Goal: Information Seeking & Learning: Learn about a topic

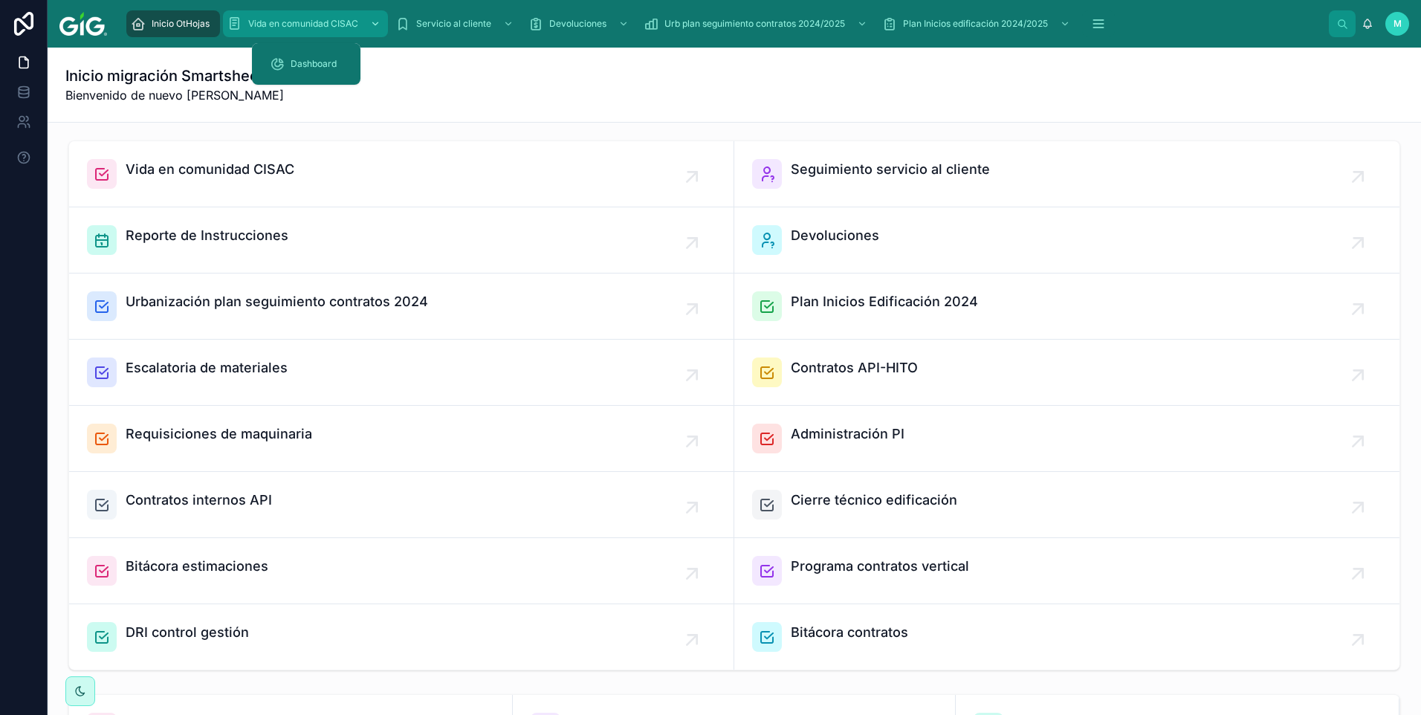
click at [345, 25] on span "Vida en comunidad CISAC" at bounding box center [303, 24] width 110 height 12
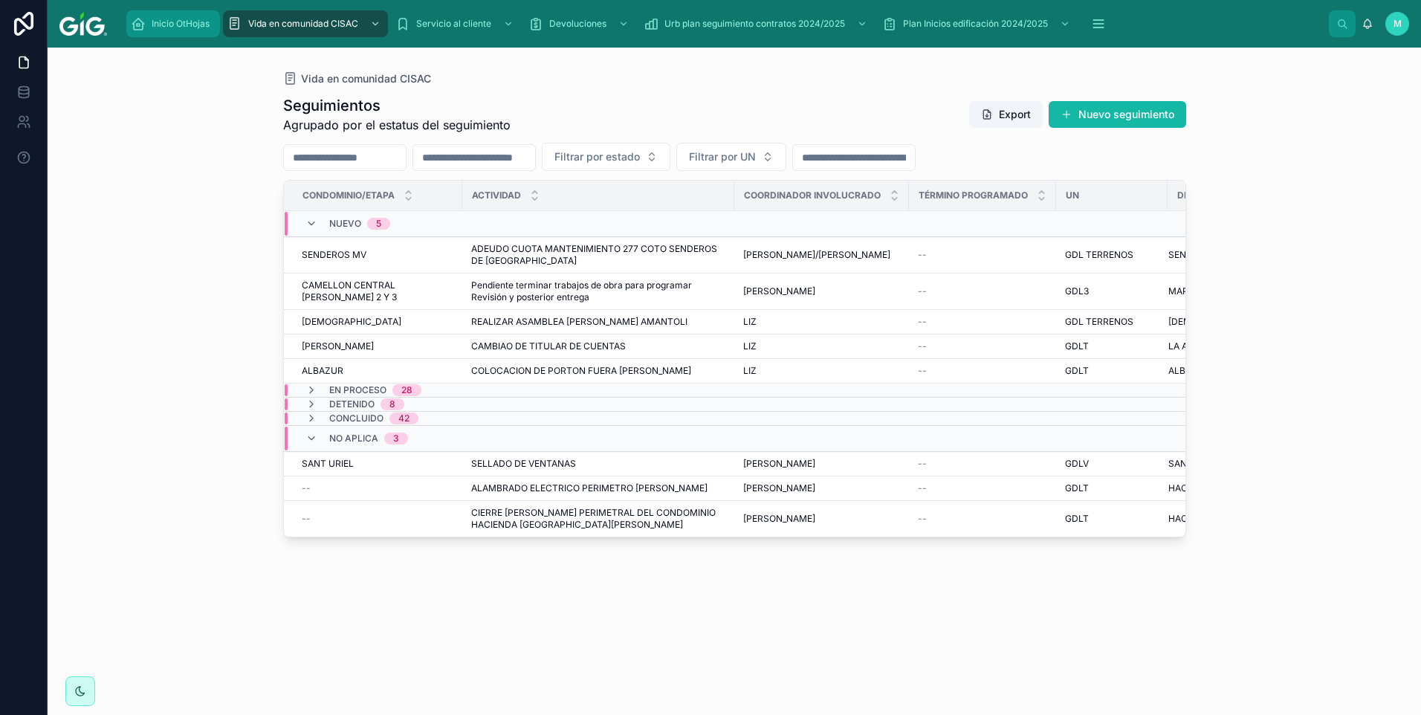
click at [164, 22] on span "Inicio OtHojas" at bounding box center [181, 24] width 58 height 12
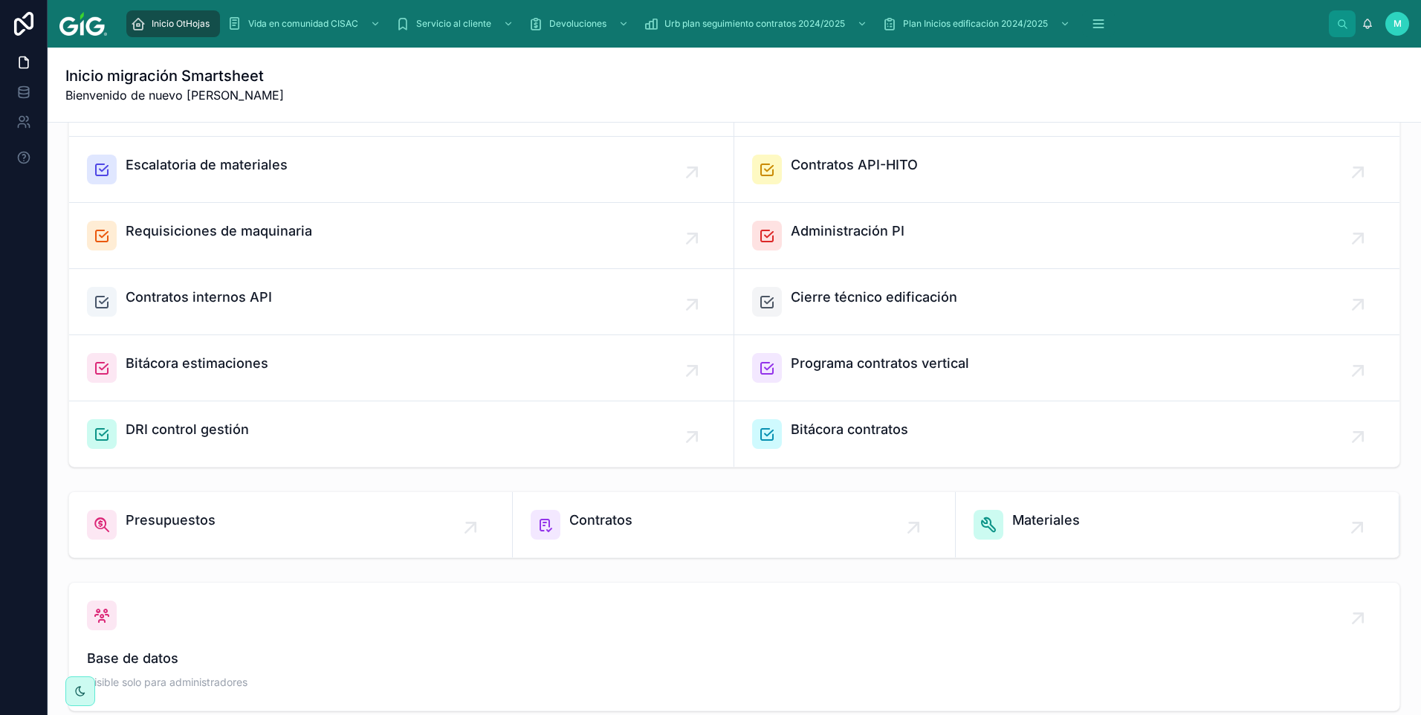
scroll to position [324, 0]
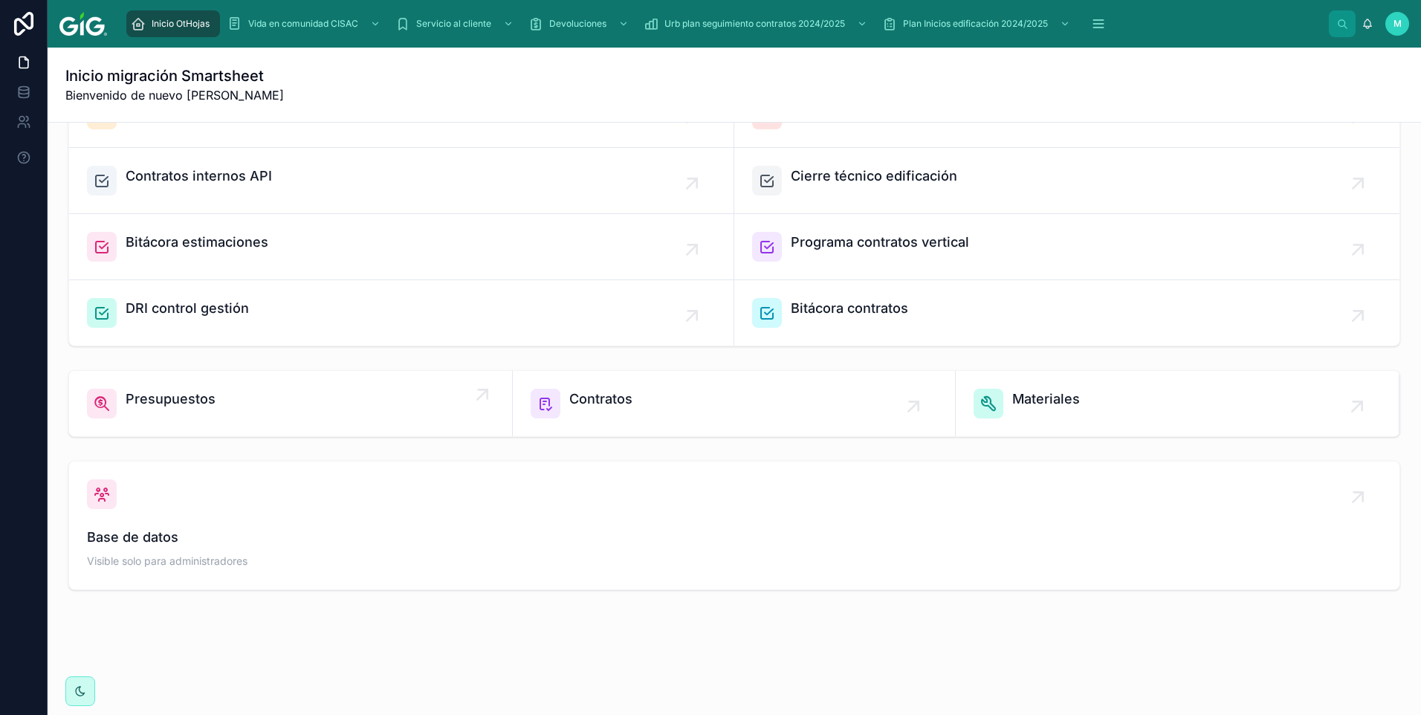
click at [178, 402] on span "Presupuestos" at bounding box center [171, 399] width 90 height 21
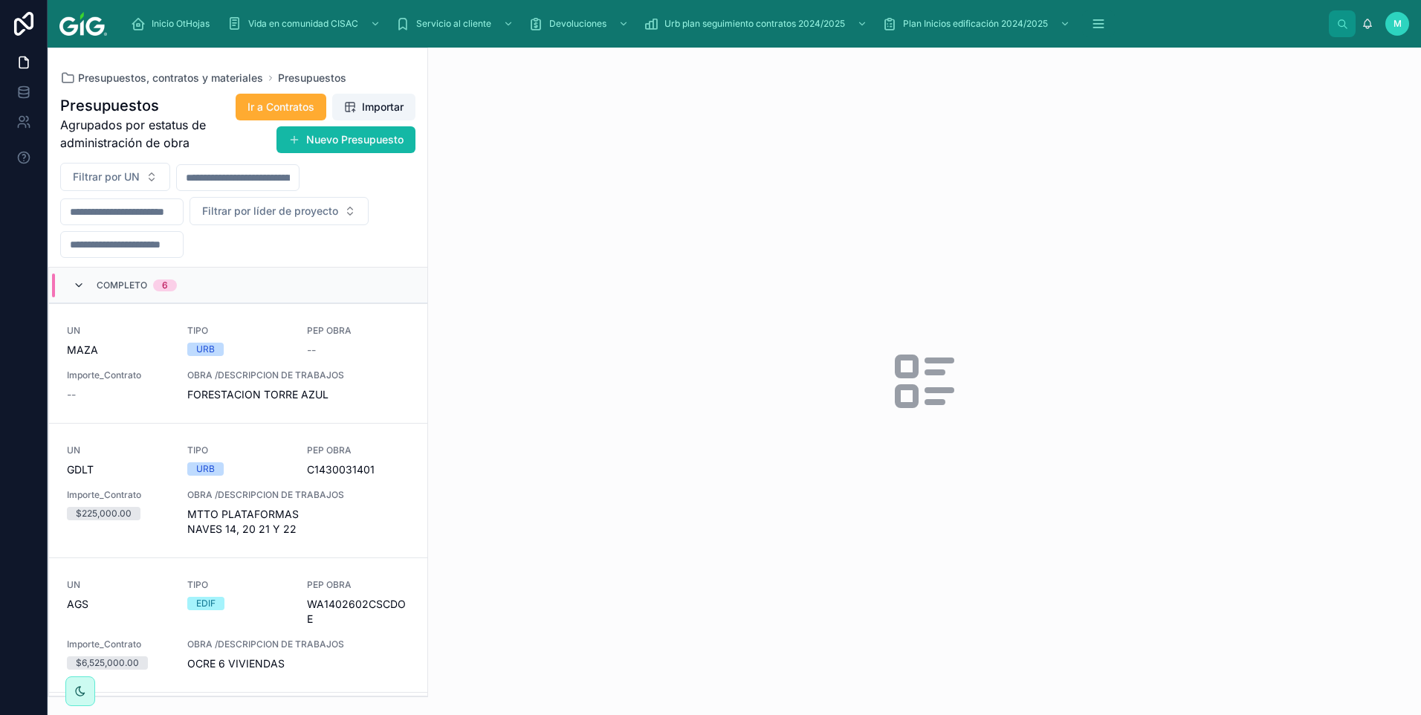
click at [80, 280] on icon at bounding box center [79, 286] width 12 height 12
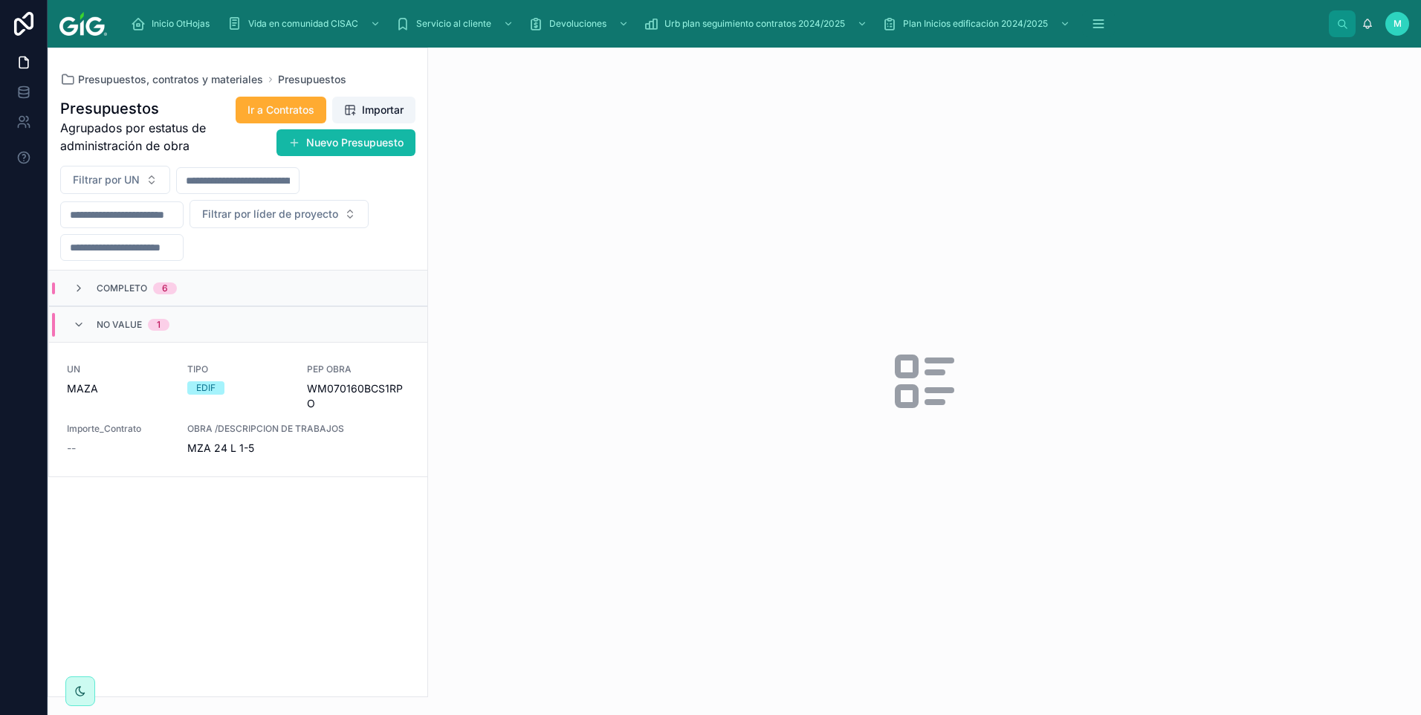
click at [106, 320] on span "No value" at bounding box center [119, 325] width 45 height 12
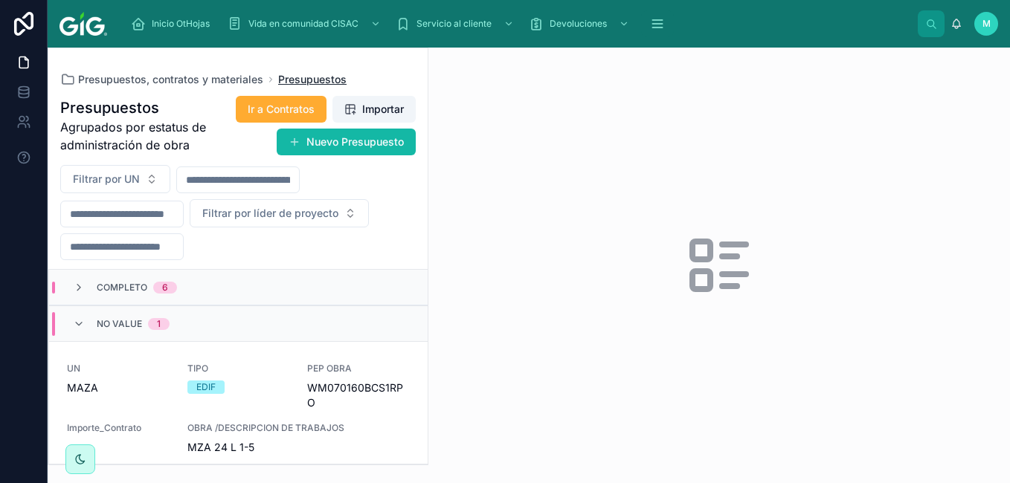
click at [303, 79] on span "Presupuestos" at bounding box center [312, 79] width 68 height 15
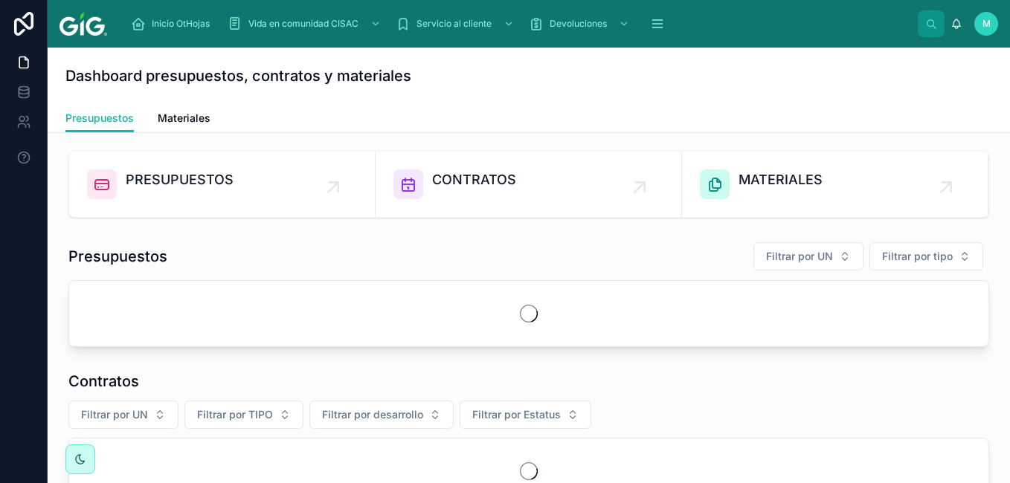
click at [102, 33] on img at bounding box center [83, 24] width 48 height 24
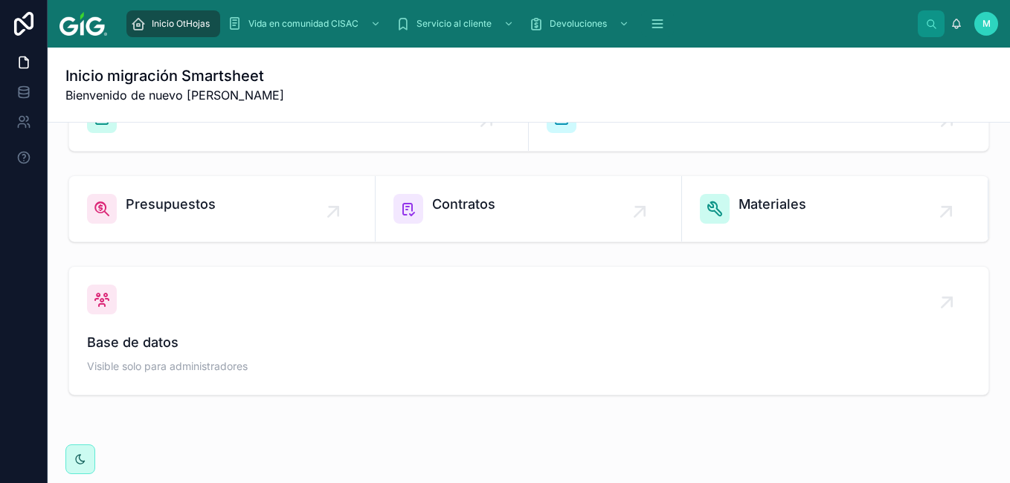
scroll to position [520, 0]
click at [432, 198] on span "Contratos" at bounding box center [463, 203] width 63 height 21
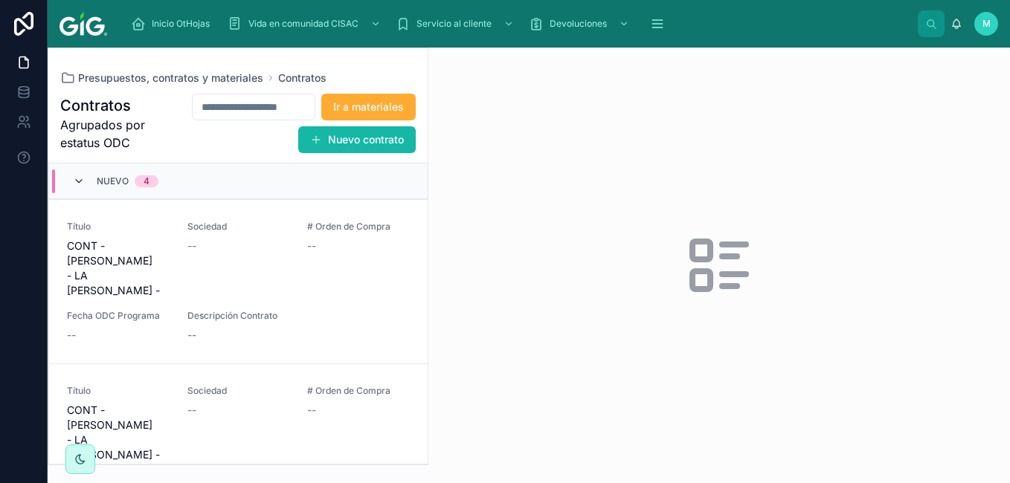
click at [74, 178] on icon at bounding box center [79, 181] width 12 height 12
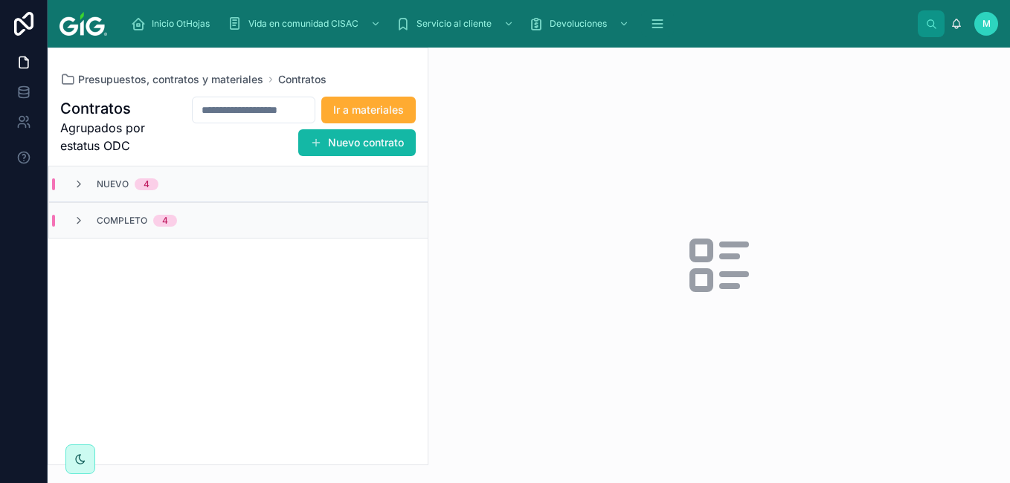
click at [109, 219] on span "Completo" at bounding box center [122, 221] width 51 height 12
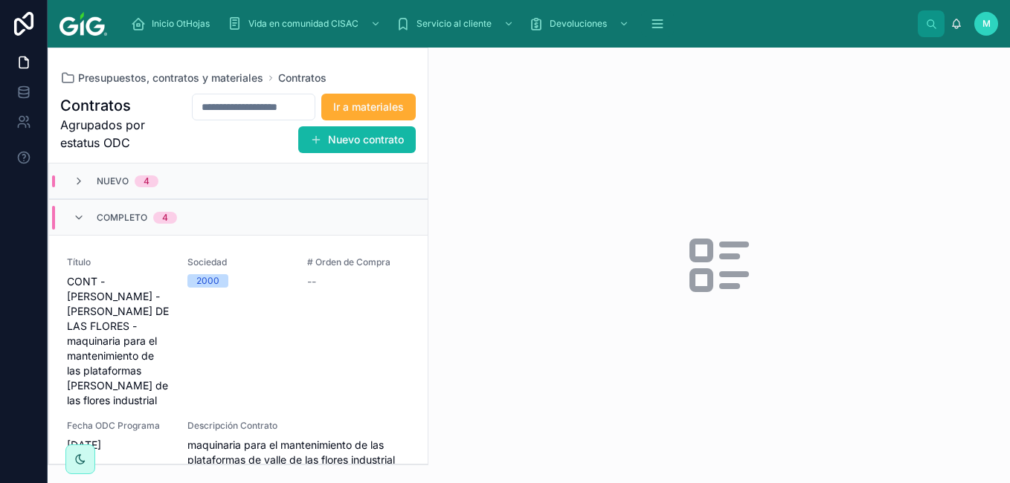
click at [111, 184] on span "Nuevo" at bounding box center [113, 181] width 32 height 12
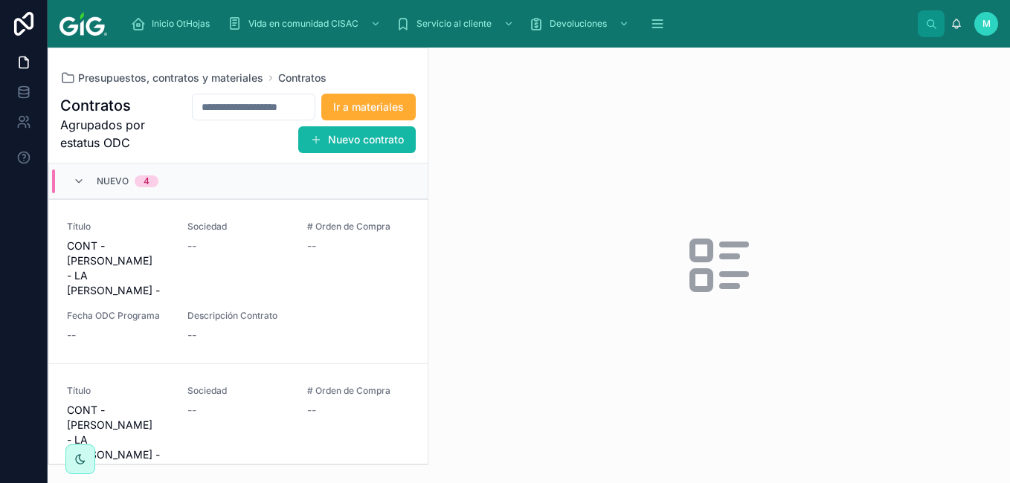
click at [235, 84] on div "Contratos Agrupados por estatus ODC Ir a materiales Nuevo contrato Nuevo 4 Títu…" at bounding box center [237, 274] width 379 height 381
click at [229, 79] on span "Presupuestos, contratos y materiales" at bounding box center [170, 78] width 185 height 15
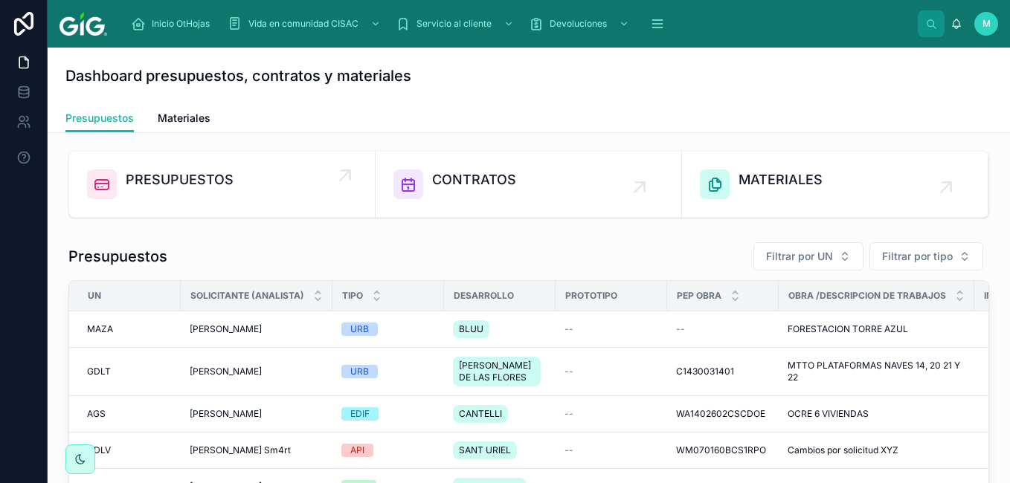
click at [198, 182] on span "PRESUPUESTOS" at bounding box center [180, 179] width 108 height 21
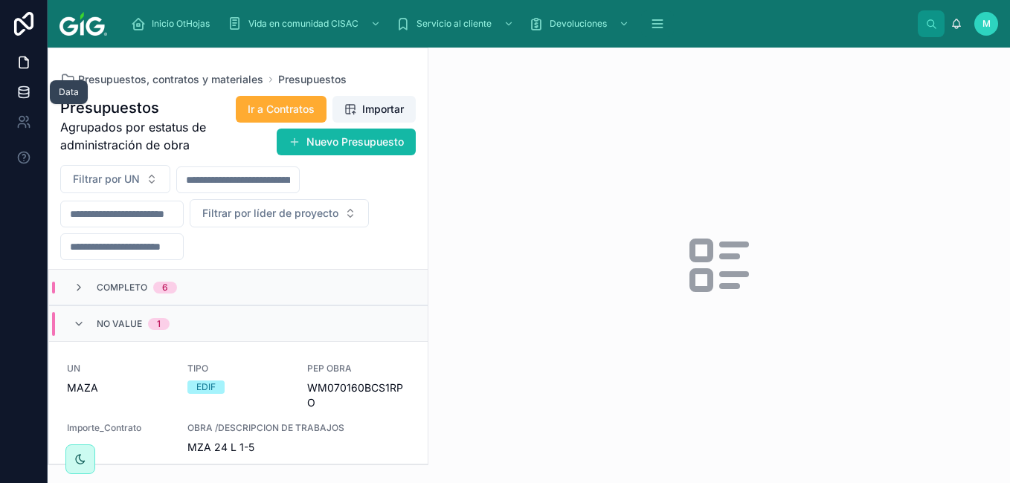
click at [28, 89] on icon at bounding box center [24, 89] width 10 height 4
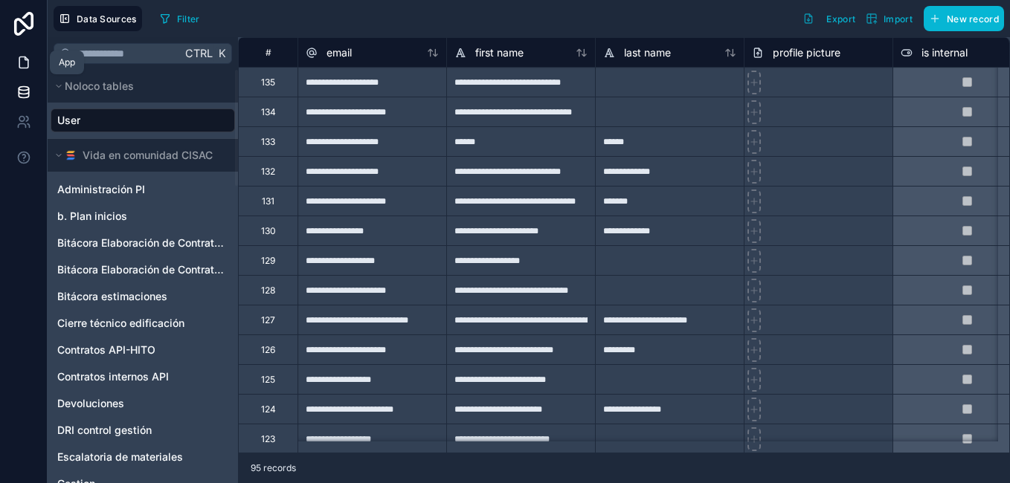
click at [22, 69] on icon at bounding box center [23, 62] width 15 height 15
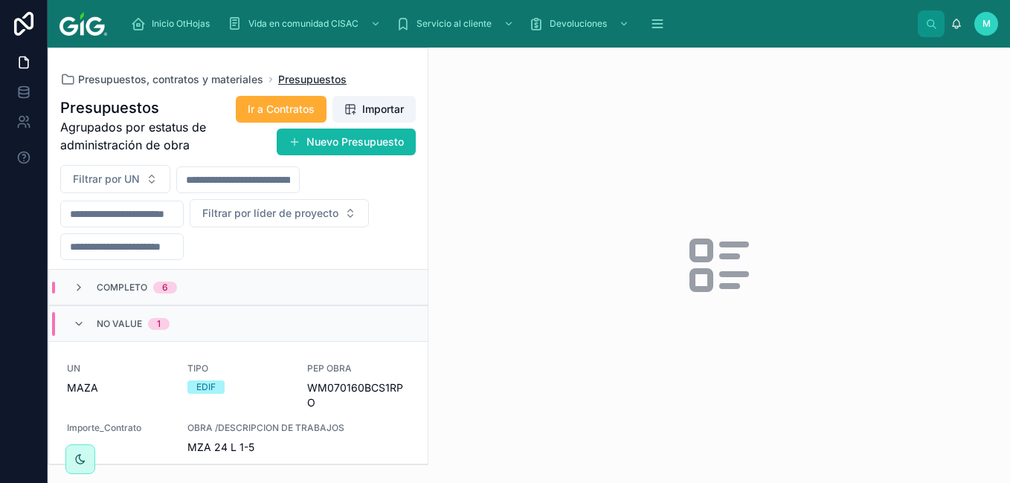
click at [329, 77] on span "Presupuestos" at bounding box center [312, 79] width 68 height 15
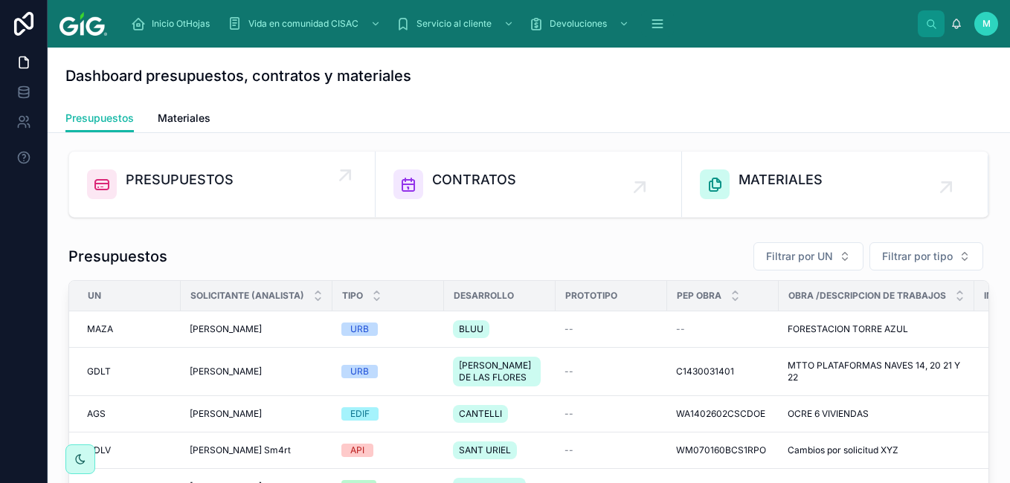
click at [197, 169] on link "PRESUPUESTOS" at bounding box center [222, 184] width 306 height 65
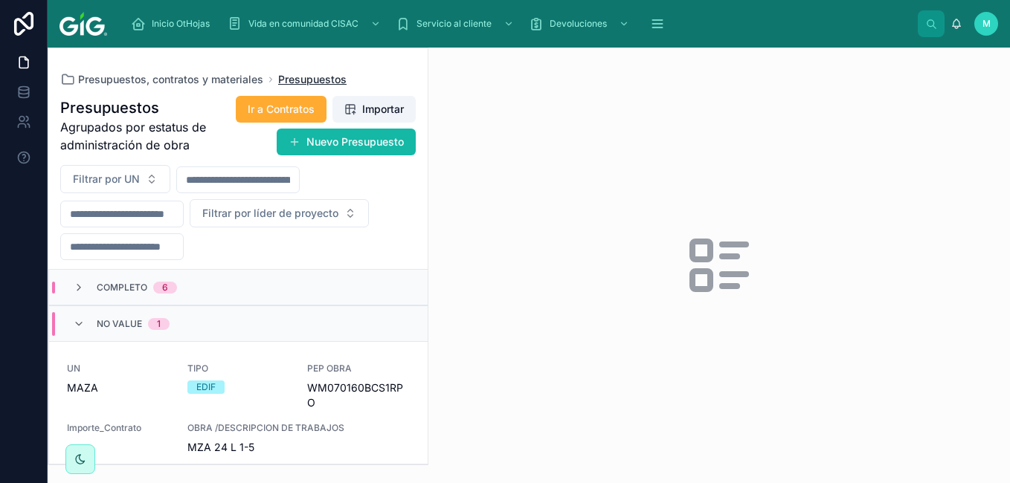
click at [311, 74] on span "Presupuestos" at bounding box center [312, 79] width 68 height 15
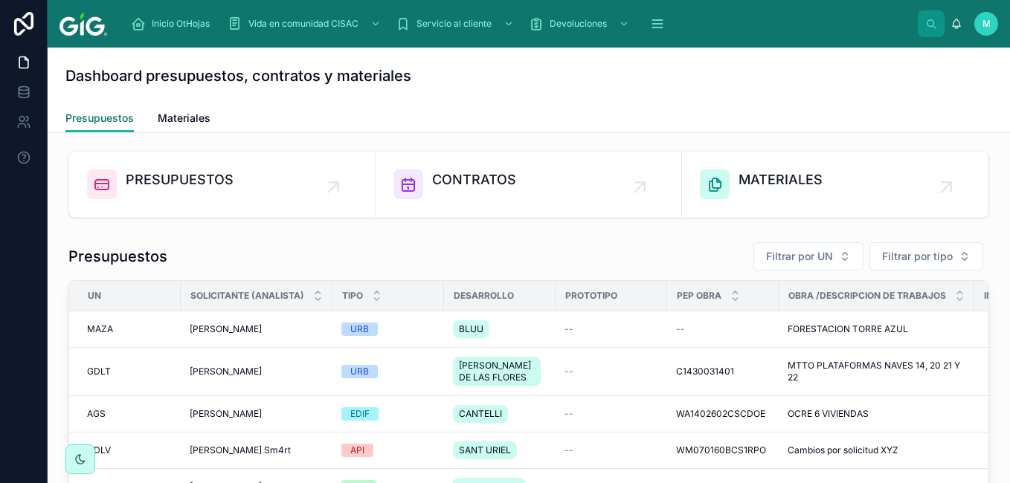
click at [102, 118] on span "Presupuestos" at bounding box center [99, 118] width 68 height 15
click at [161, 190] on span "PRESUPUESTOS" at bounding box center [180, 179] width 108 height 21
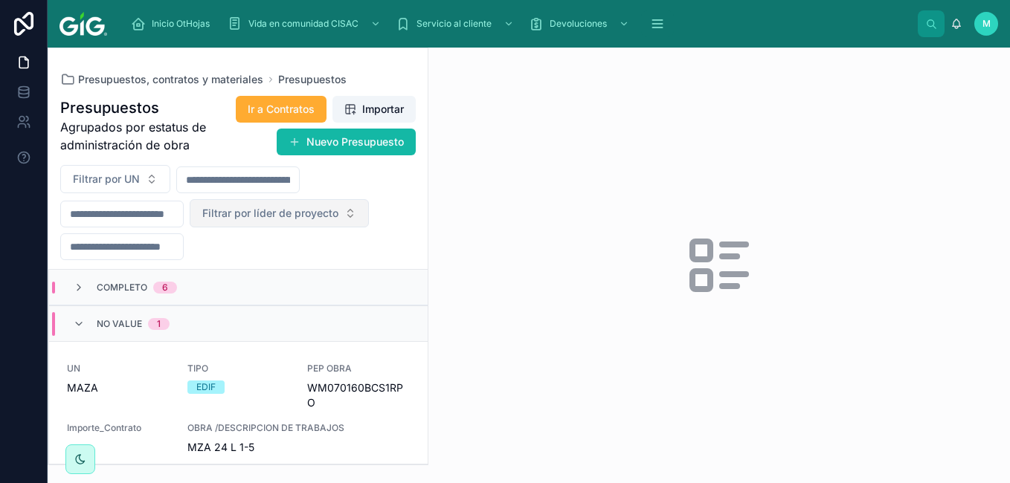
click at [338, 216] on span "Filtrar por líder de proyecto" at bounding box center [270, 213] width 136 height 15
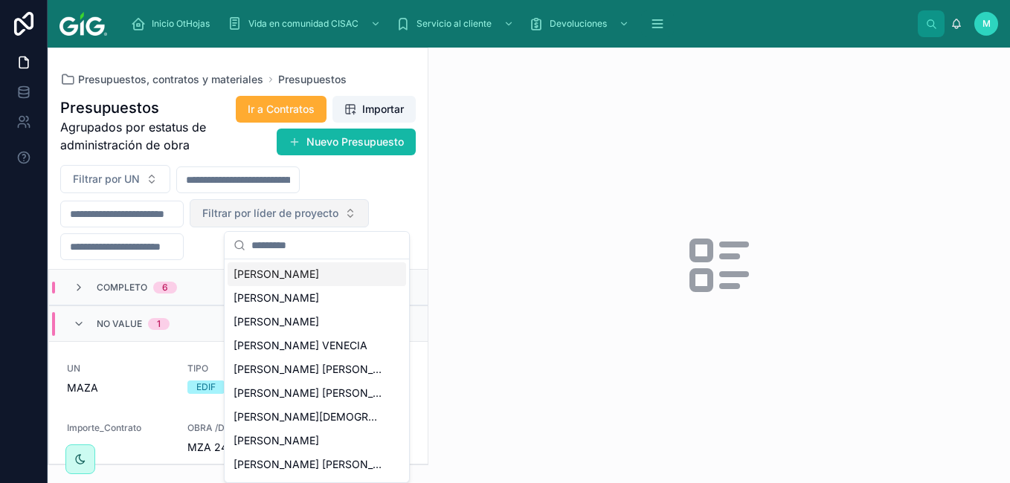
click at [338, 216] on span "Filtrar por líder de proyecto" at bounding box center [270, 213] width 136 height 15
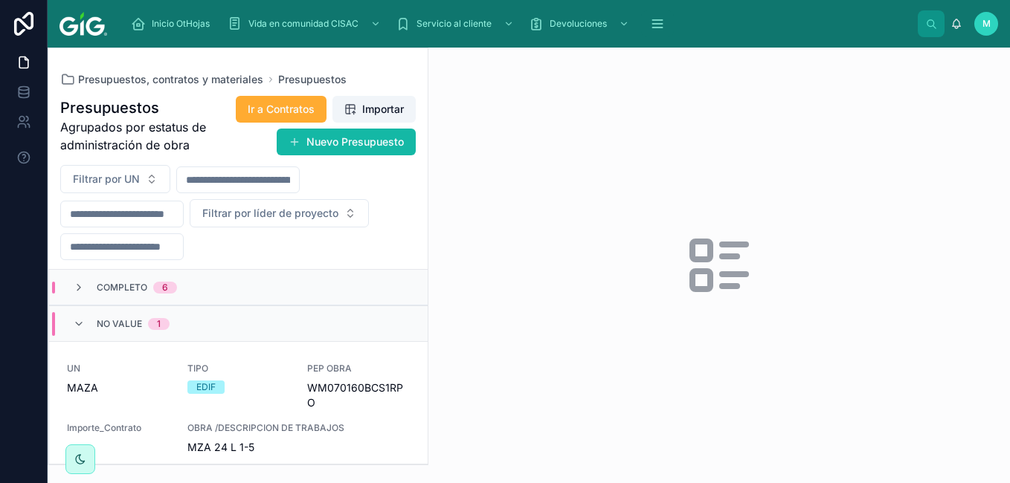
click at [146, 251] on input "text" at bounding box center [122, 246] width 122 height 21
click at [109, 245] on input "text" at bounding box center [122, 246] width 122 height 21
click at [81, 288] on icon at bounding box center [79, 288] width 12 height 12
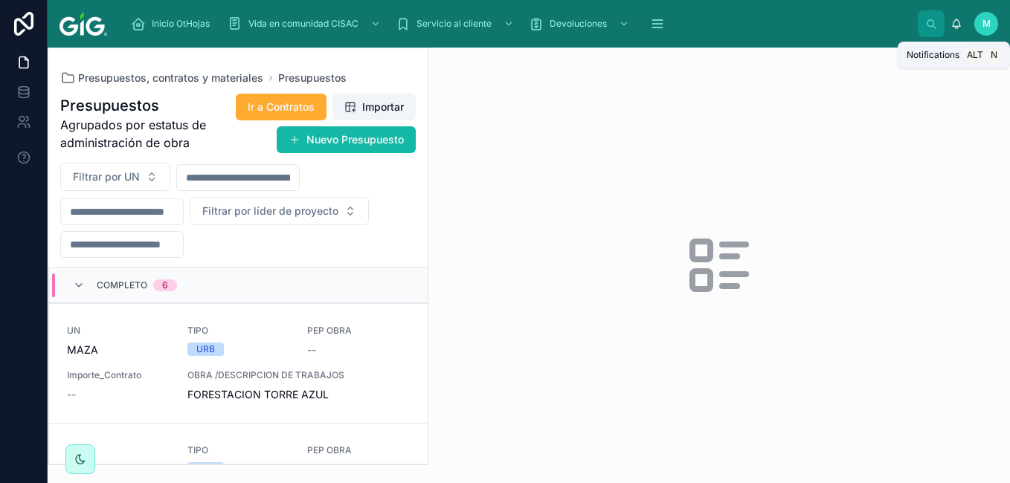
click at [957, 22] on icon at bounding box center [956, 24] width 12 height 12
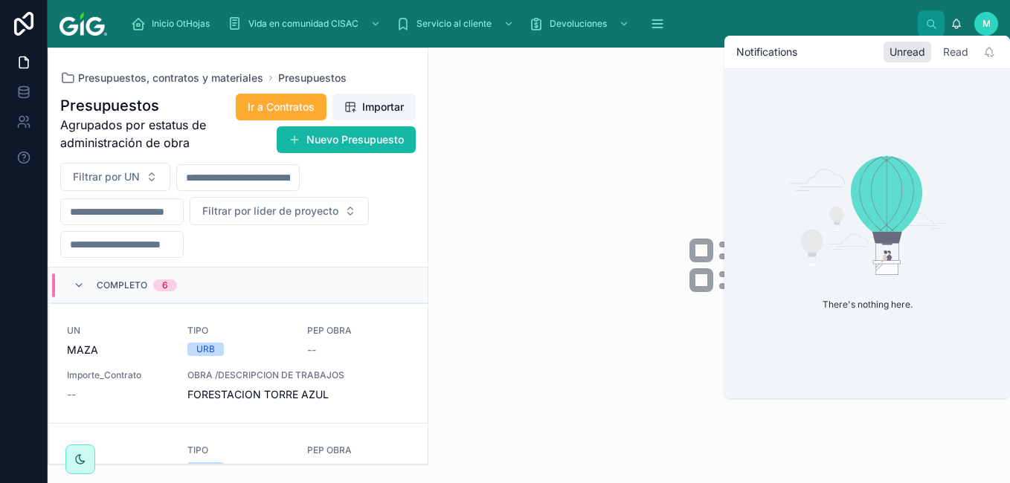
click at [954, 53] on div "Read" at bounding box center [955, 52] width 37 height 21
click at [761, 52] on h1 "Notifications" at bounding box center [766, 52] width 61 height 15
click at [610, 112] on div at bounding box center [718, 266] width 581 height 436
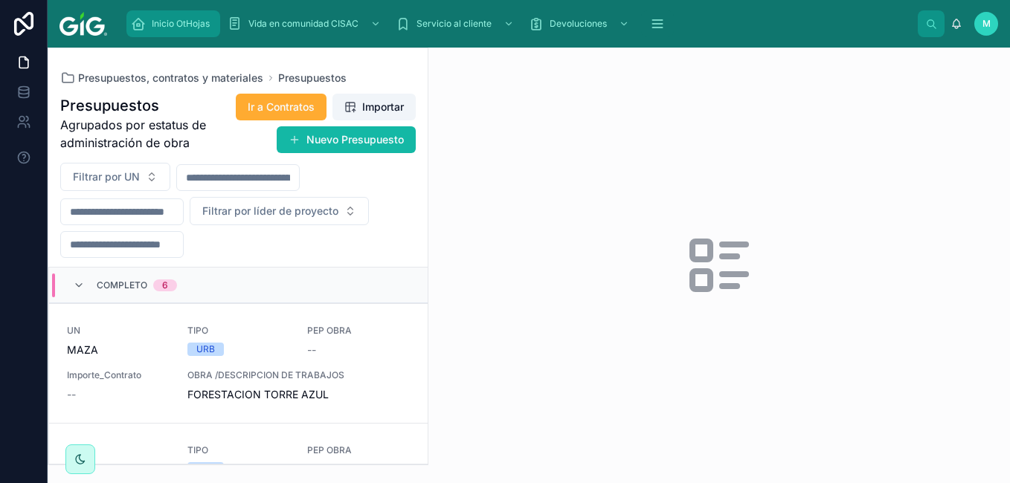
click at [174, 32] on div "Inicio OtHojas" at bounding box center [173, 24] width 85 height 24
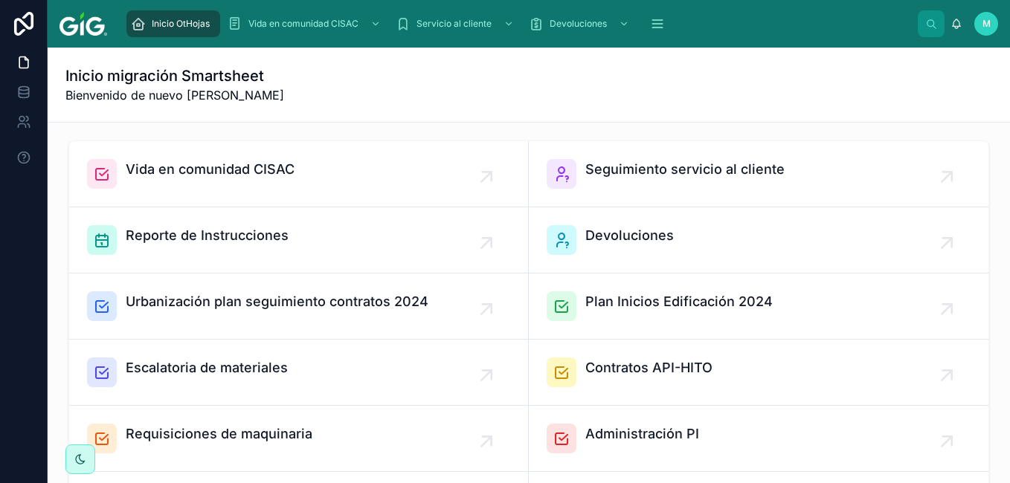
scroll to position [149, 0]
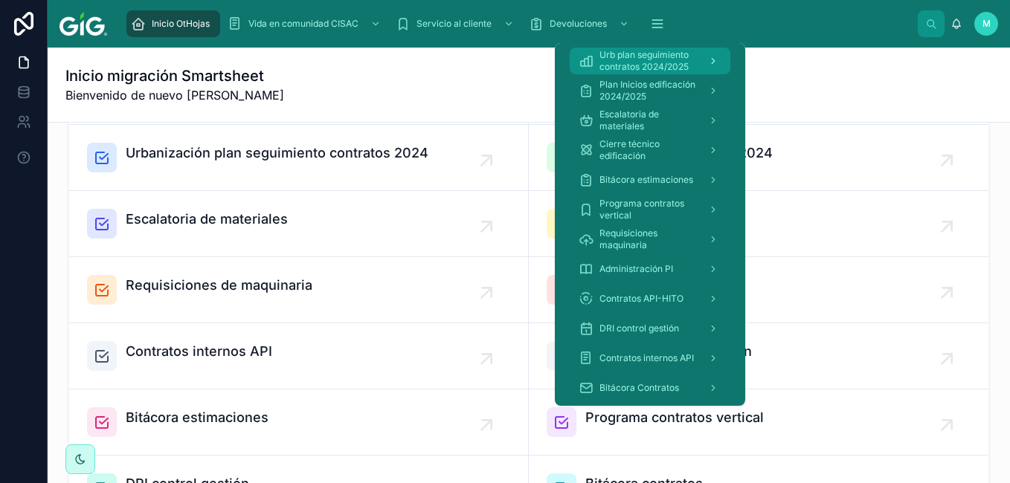
click at [688, 65] on span "Urb plan seguimiento contratos 2024/2025" at bounding box center [647, 61] width 97 height 24
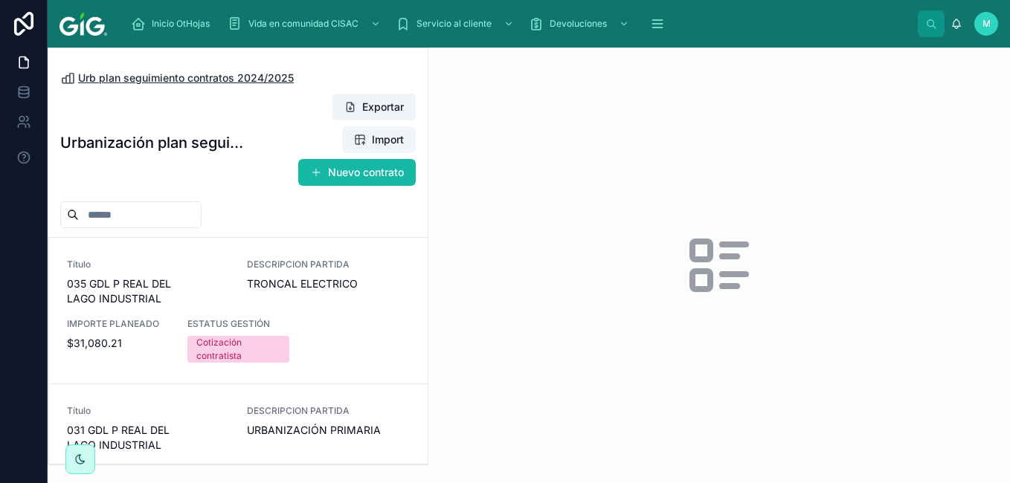
click at [179, 82] on span "Urb plan seguimiento contratos 2024/2025" at bounding box center [186, 78] width 216 height 15
click at [18, 67] on icon at bounding box center [23, 62] width 15 height 15
click at [168, 23] on span "Inicio OtHojas" at bounding box center [181, 24] width 58 height 12
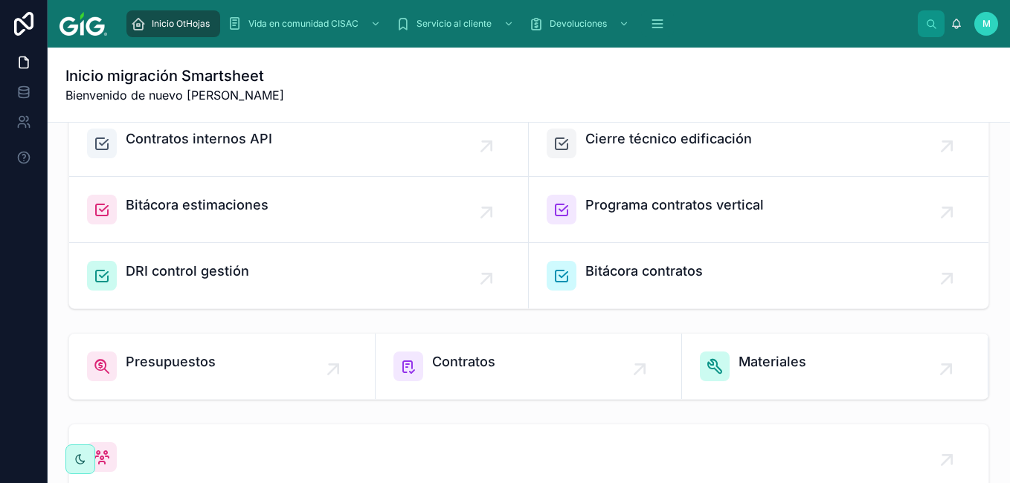
scroll to position [446, 0]
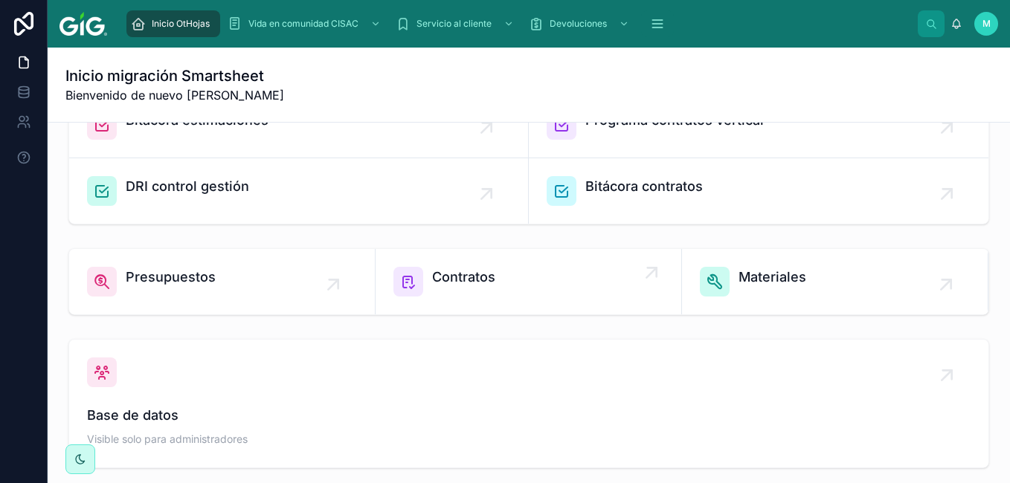
click at [435, 284] on span "Contratos" at bounding box center [463, 277] width 63 height 21
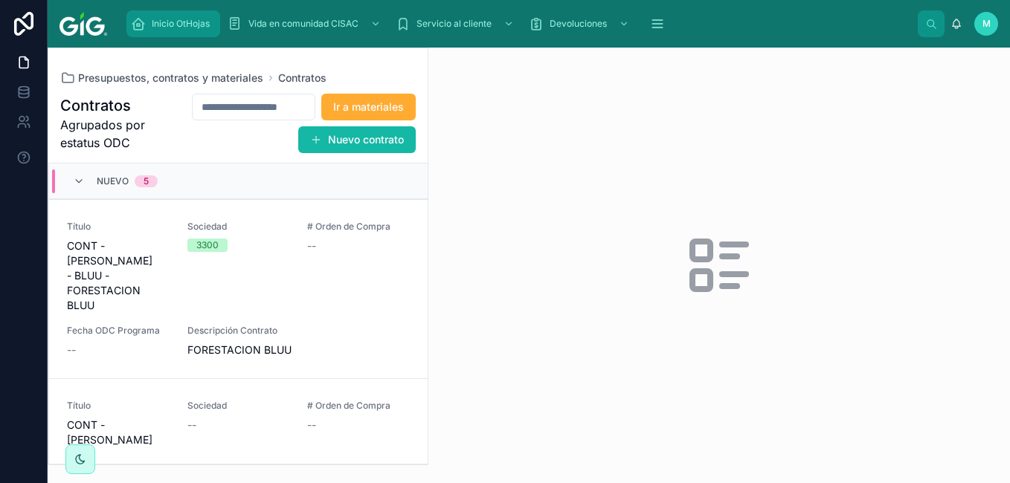
click at [171, 24] on span "Inicio OtHojas" at bounding box center [181, 24] width 58 height 12
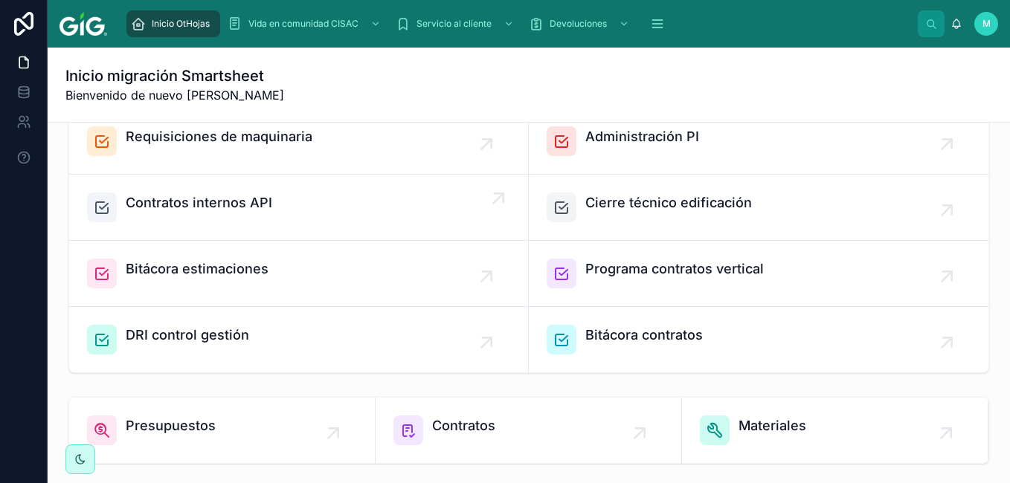
scroll to position [372, 0]
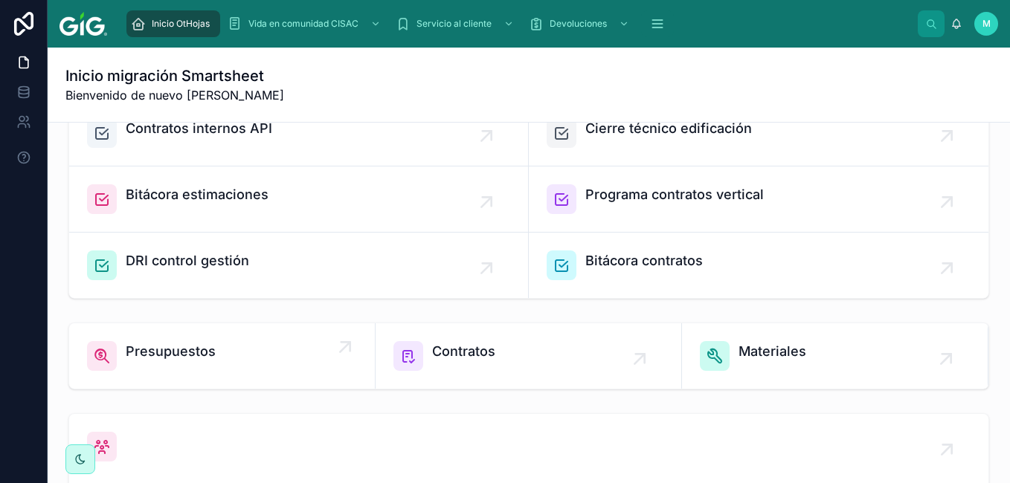
click at [172, 359] on span "Presupuestos" at bounding box center [171, 351] width 90 height 21
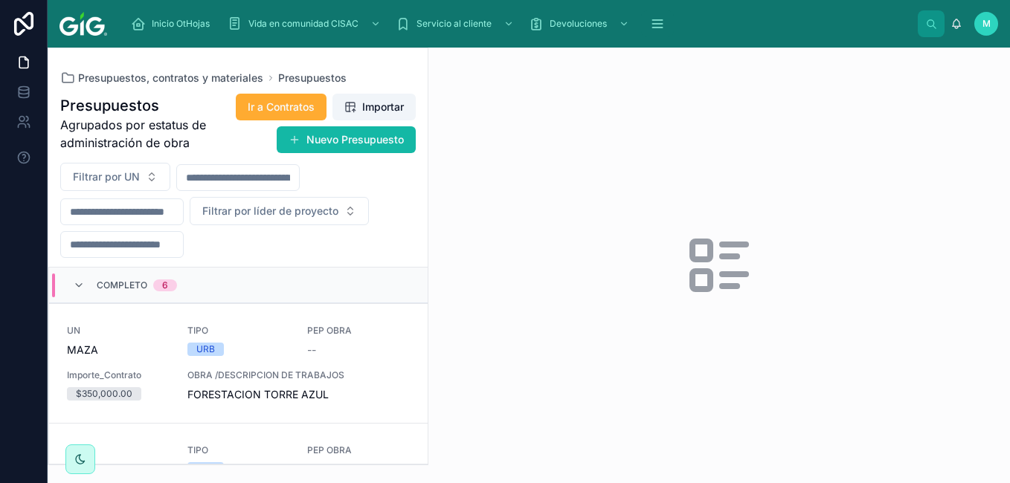
click at [187, 143] on span "Agrupados por estatus de administración de obra" at bounding box center [139, 134] width 158 height 36
click at [302, 111] on span "Ir a Contratos" at bounding box center [281, 107] width 67 height 15
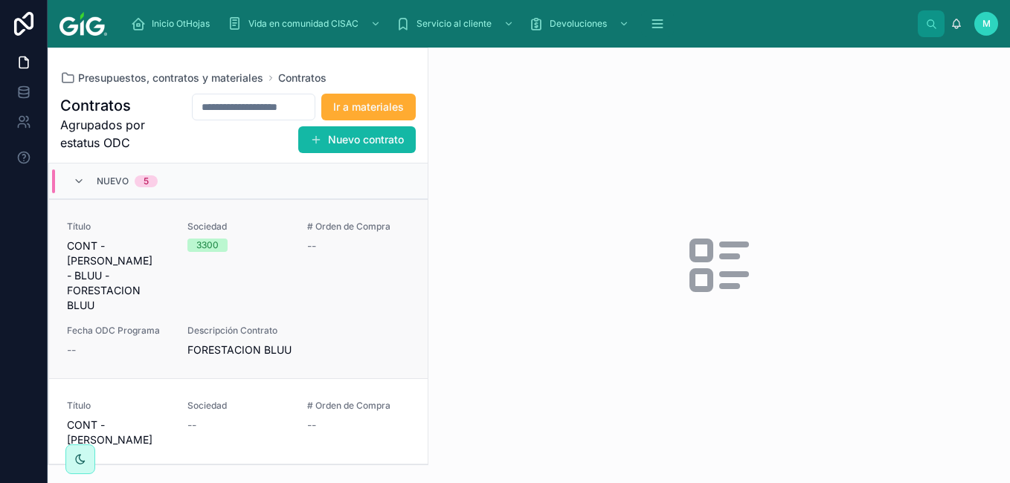
click at [91, 268] on span "CONT - [PERSON_NAME] - BLUU - FORESTACION BLUU" at bounding box center [118, 276] width 103 height 74
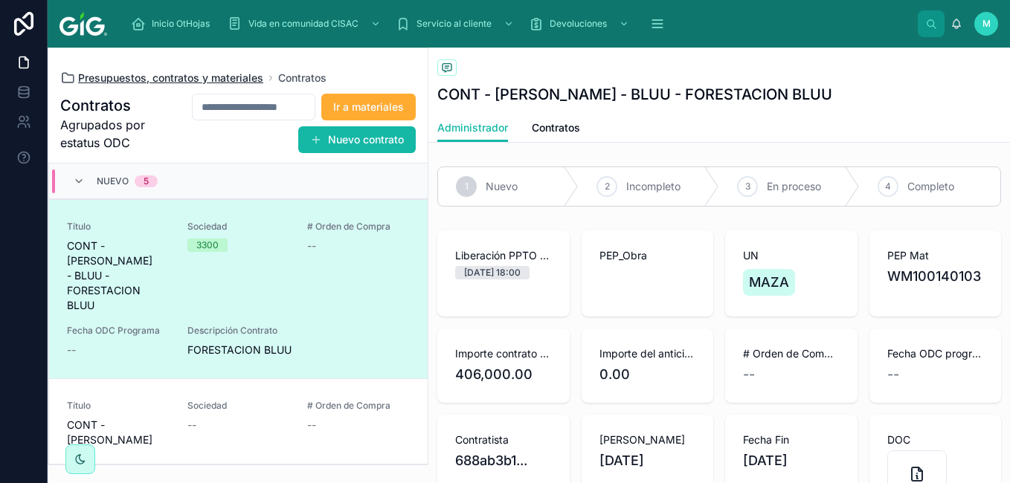
click at [232, 74] on span "Presupuestos, contratos y materiales" at bounding box center [170, 78] width 185 height 15
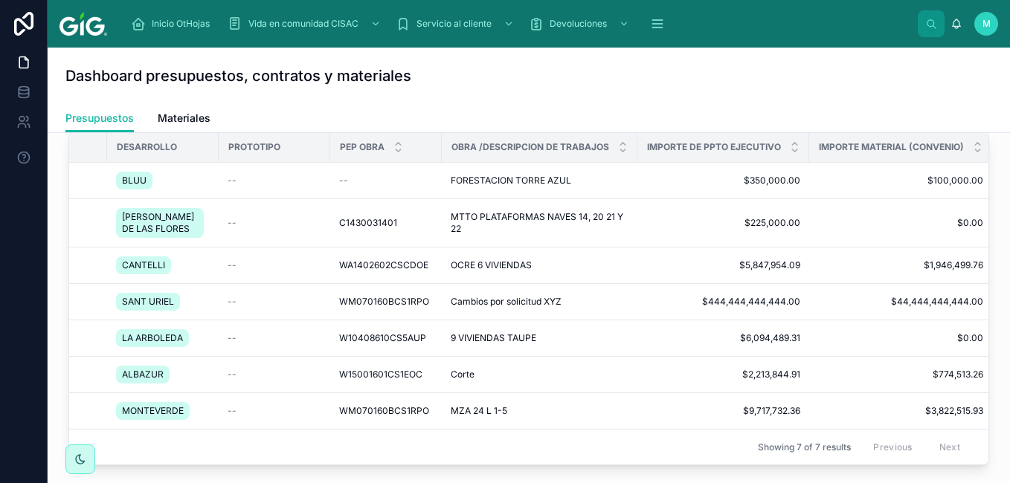
scroll to position [0, 529]
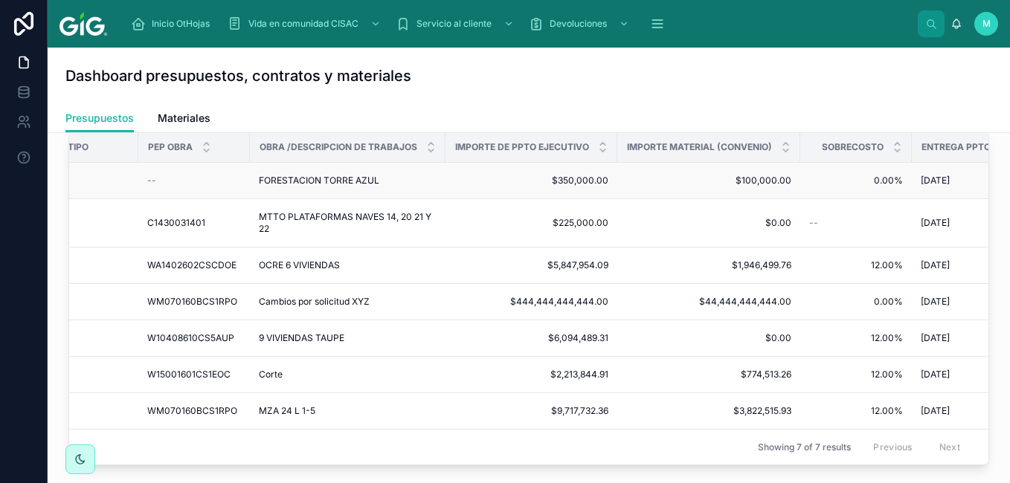
click at [353, 190] on td "FORESTACION TORRE AZUL FORESTACION TORRE AZUL" at bounding box center [348, 181] width 196 height 36
click at [346, 183] on span "FORESTACION TORRE AZUL" at bounding box center [319, 181] width 120 height 12
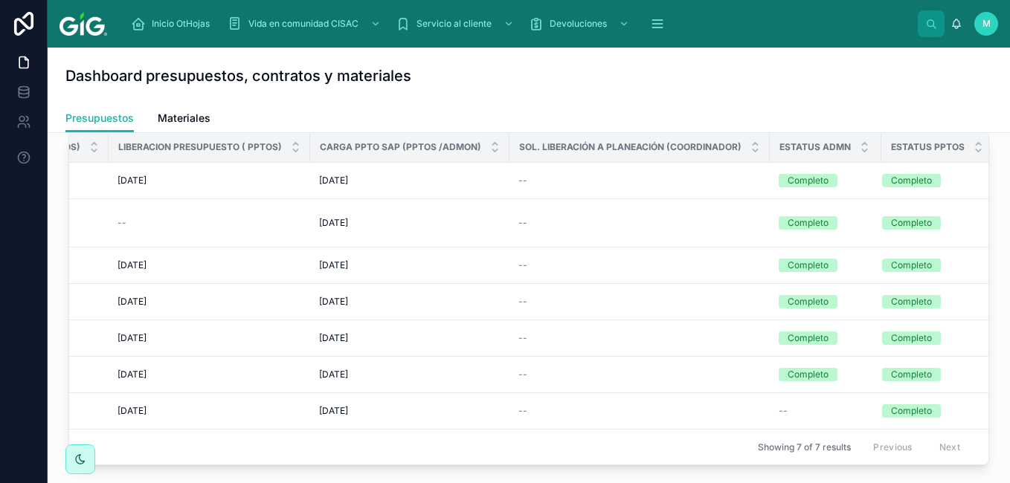
scroll to position [0, 1517]
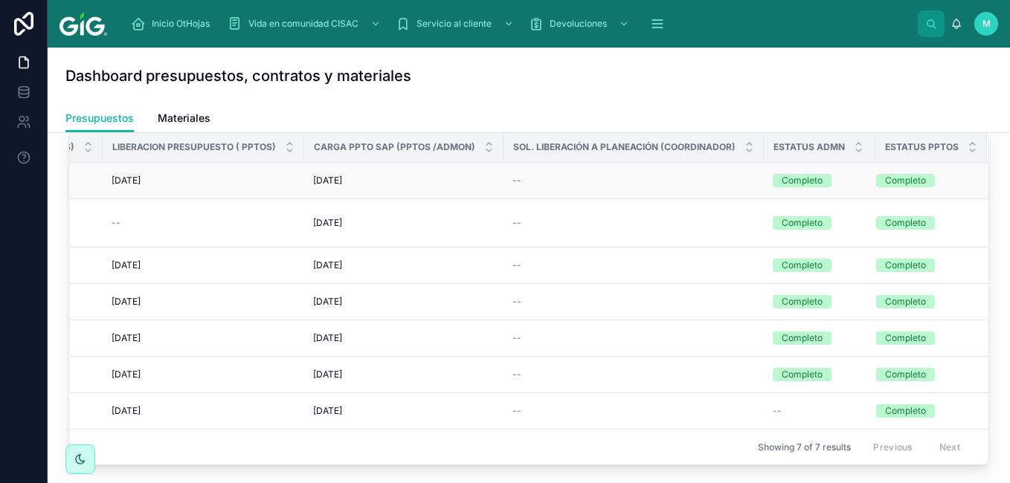
click at [807, 178] on div "Completo" at bounding box center [801, 180] width 41 height 13
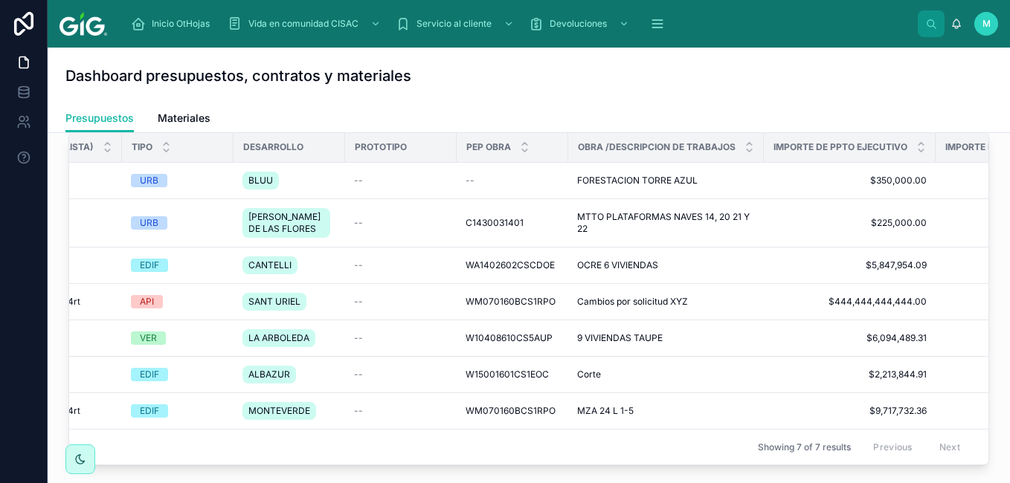
scroll to position [0, 0]
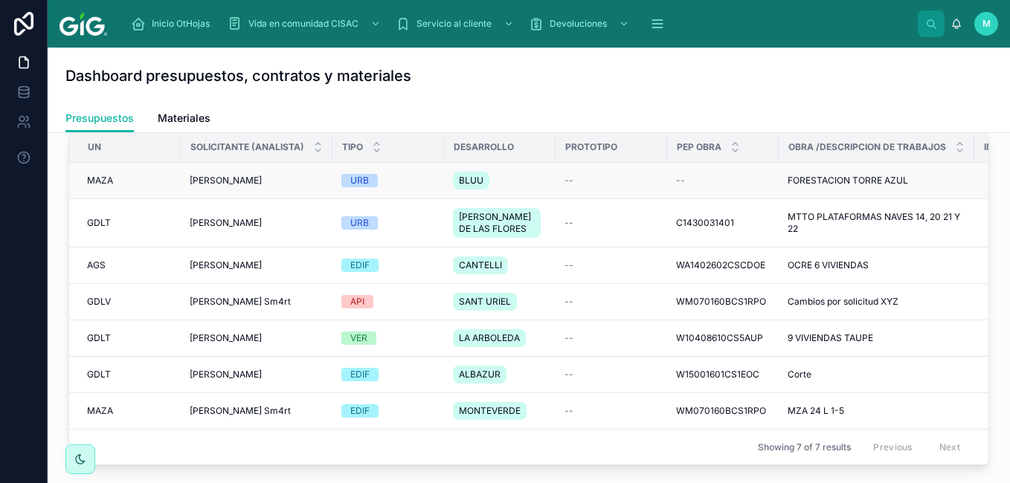
click at [202, 187] on span "[PERSON_NAME]" at bounding box center [226, 181] width 72 height 12
click at [290, 75] on h1 "Dashboard presupuestos, contratos y materiales" at bounding box center [238, 75] width 346 height 21
click at [95, 113] on span "Presupuestos" at bounding box center [99, 118] width 68 height 15
click at [201, 80] on h1 "Dashboard presupuestos, contratos y materiales" at bounding box center [238, 75] width 346 height 21
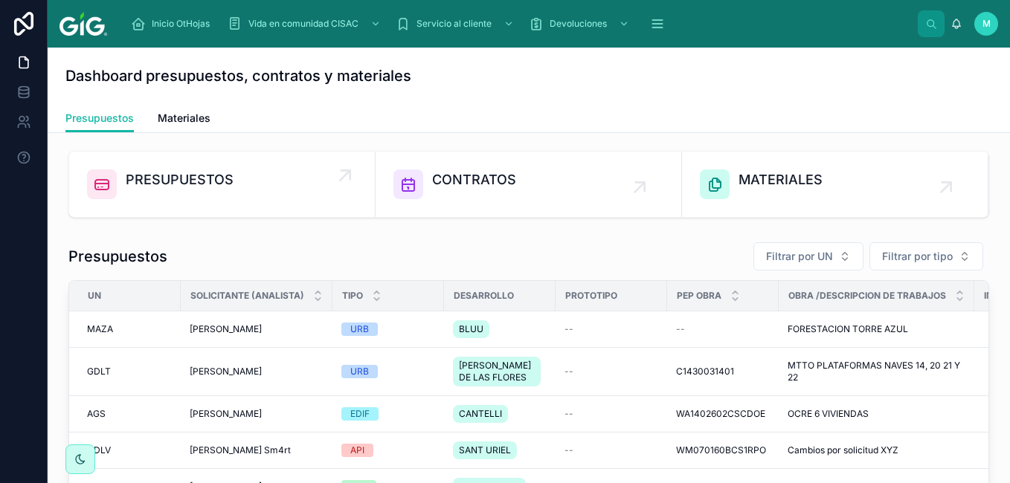
click at [187, 186] on span "PRESUPUESTOS" at bounding box center [180, 179] width 108 height 21
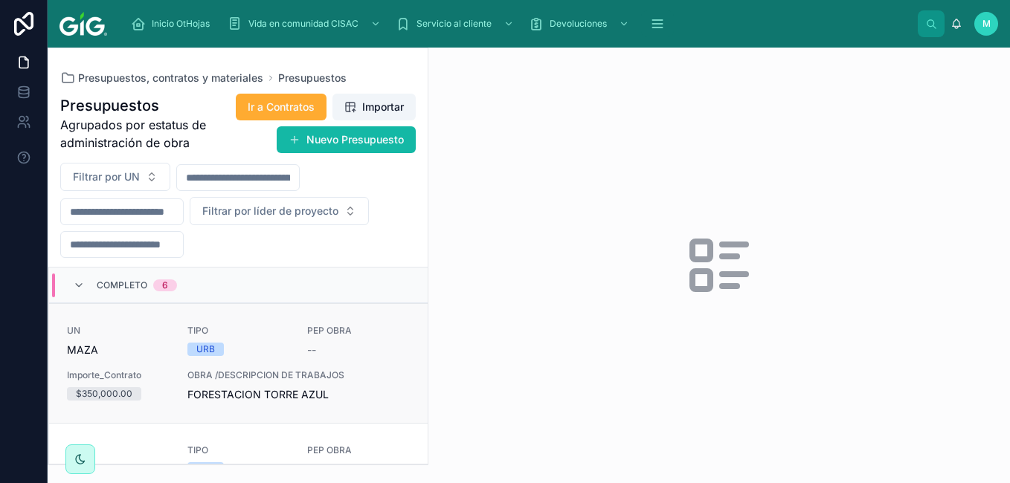
click at [94, 384] on div "Importe_Contrato $350,000.00" at bounding box center [118, 384] width 103 height 31
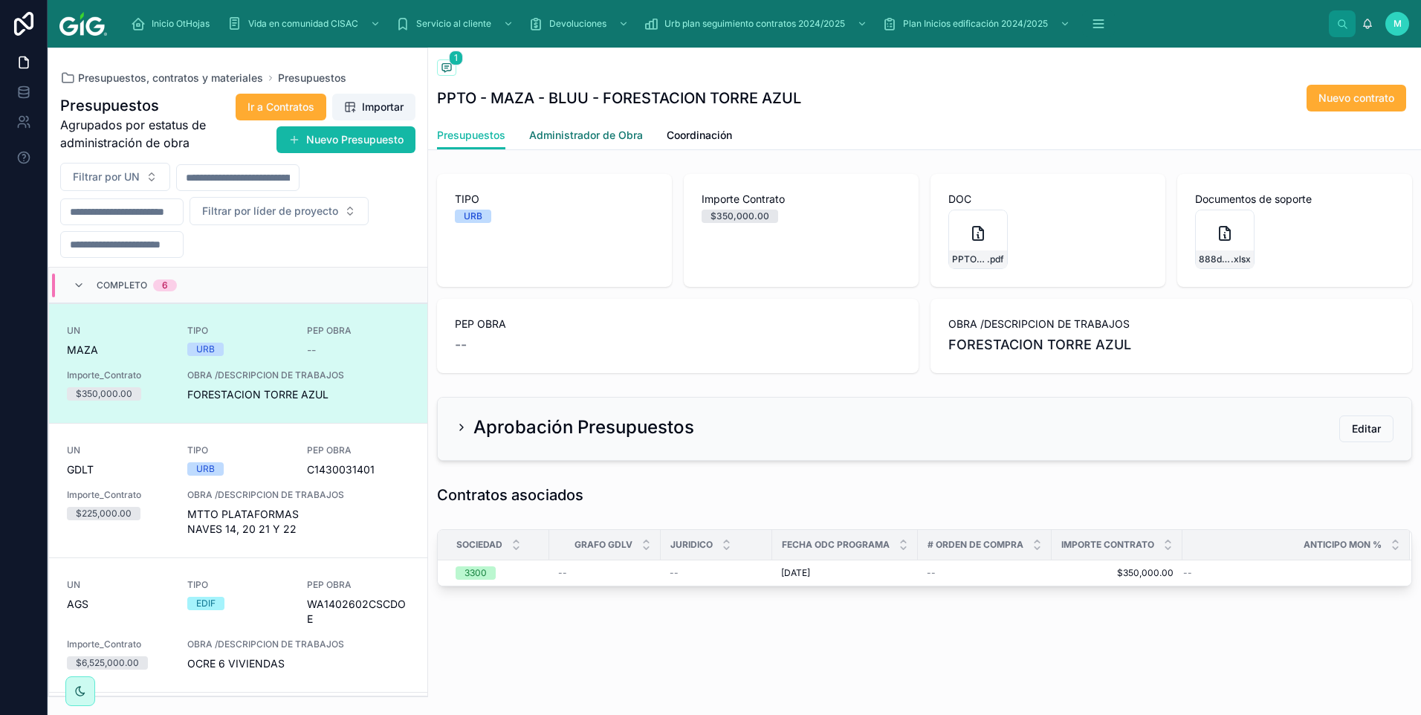
click at [596, 139] on span "Administrador de Obra" at bounding box center [586, 135] width 114 height 15
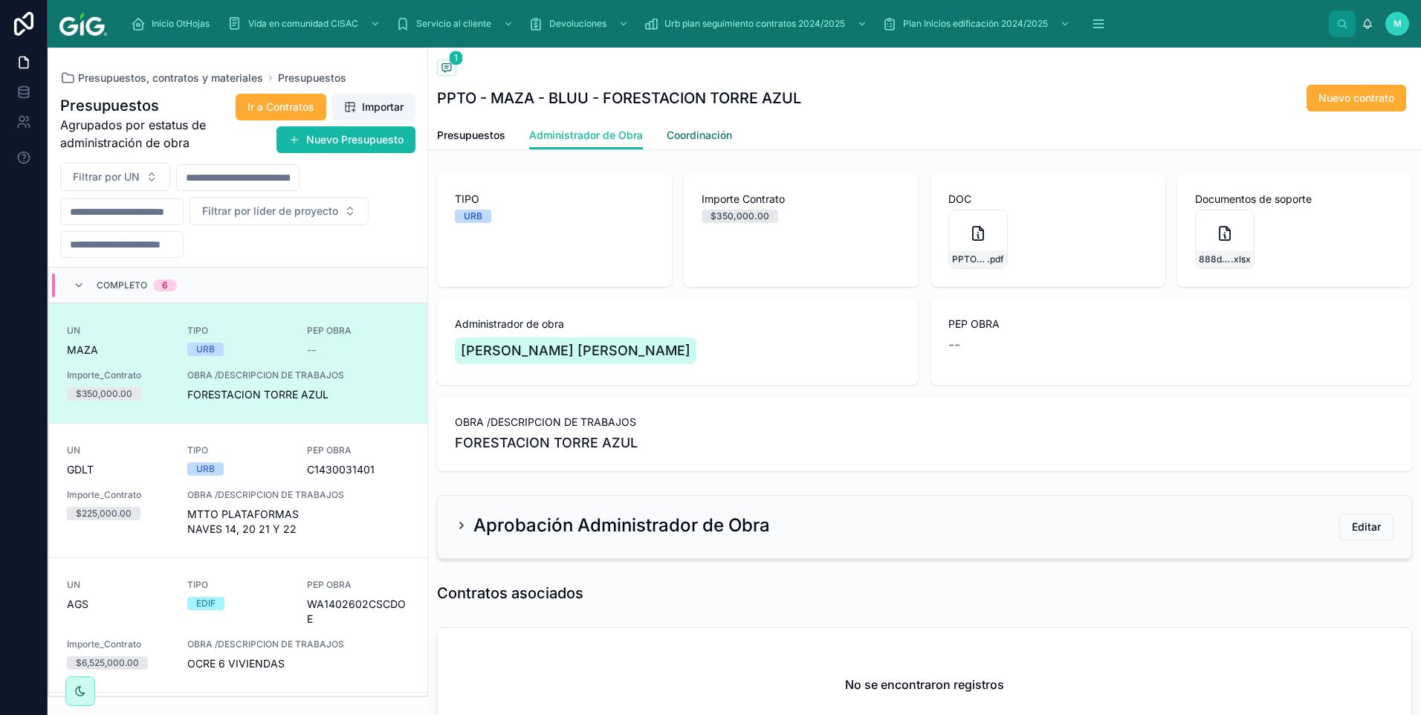
click at [703, 135] on span "Coordinación" at bounding box center [699, 135] width 65 height 15
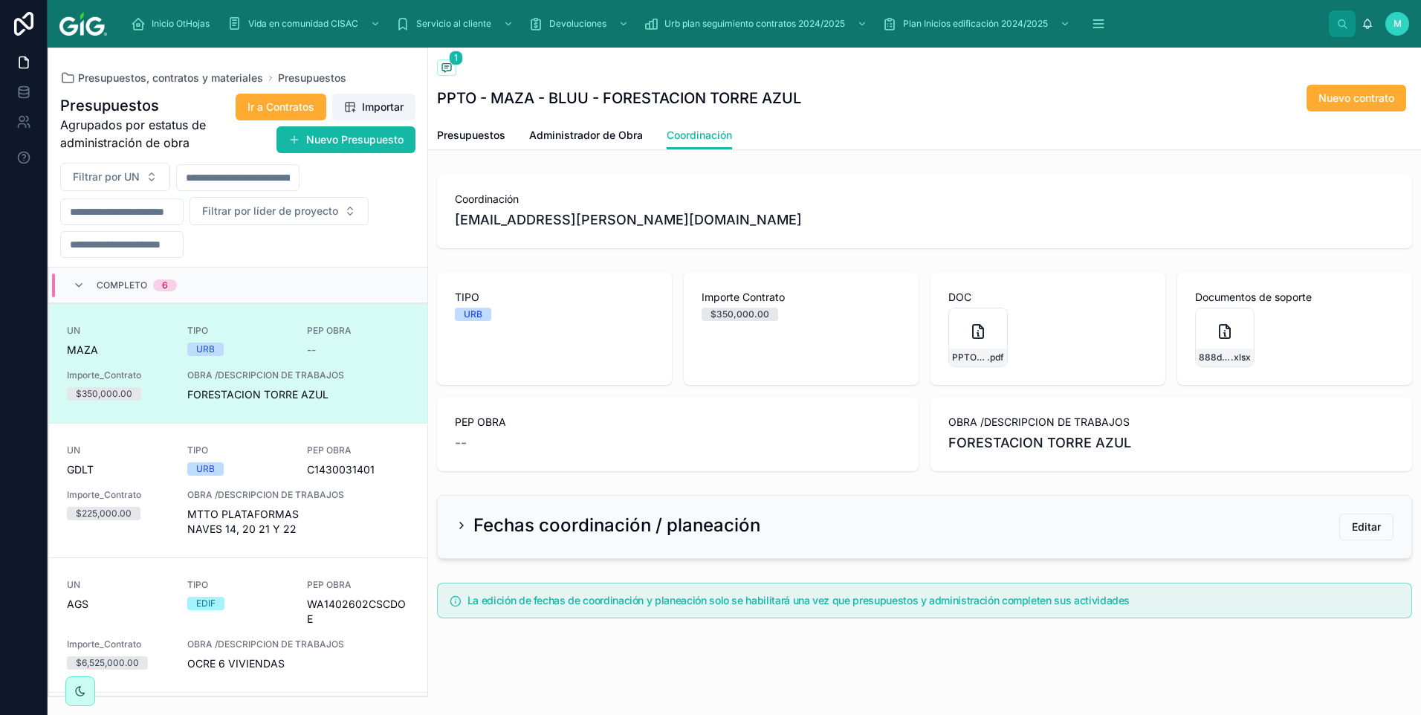
click at [542, 161] on div "Presupuestos 1 PPTO - [PERSON_NAME] - BLUU - FORESTACION TORRE AZUL Nuevo contr…" at bounding box center [924, 384] width 993 height 672
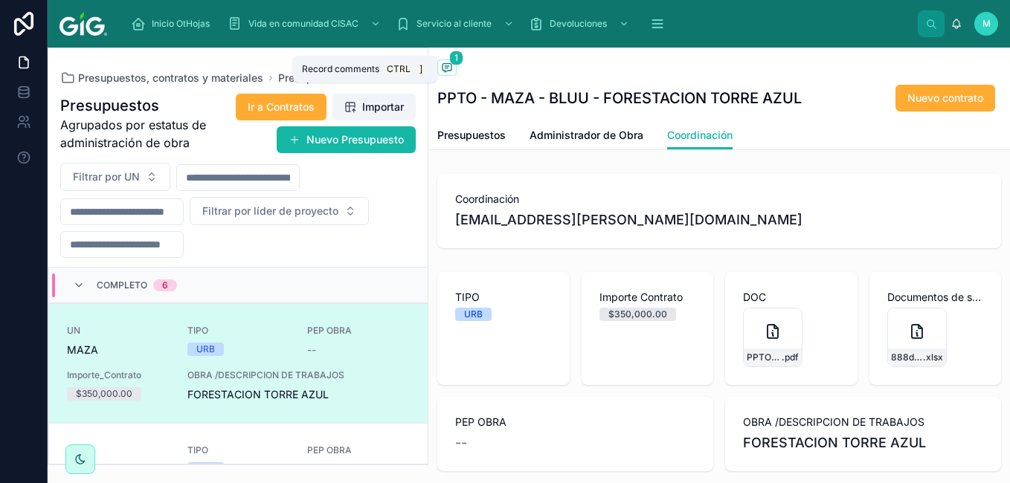
click at [447, 68] on icon at bounding box center [446, 68] width 3 height 0
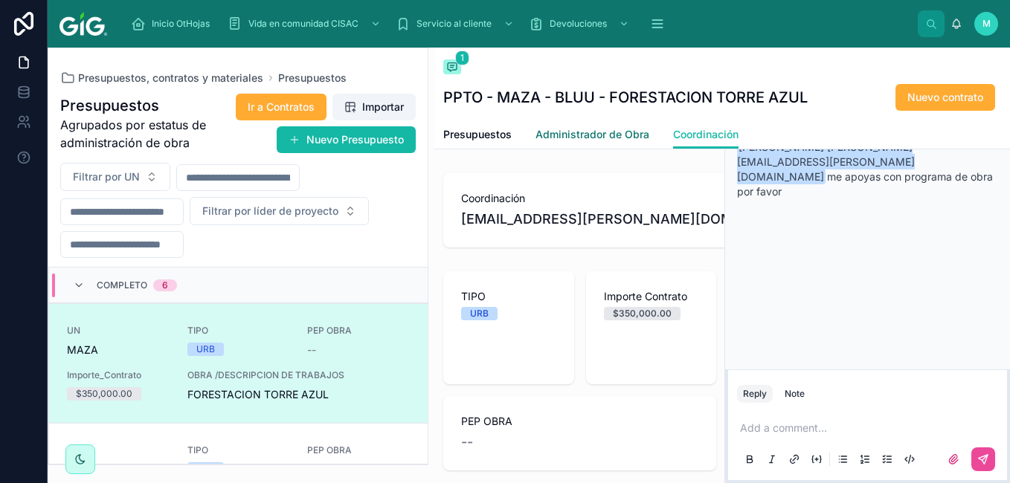
click at [609, 136] on span "Administrador de Obra" at bounding box center [592, 134] width 114 height 15
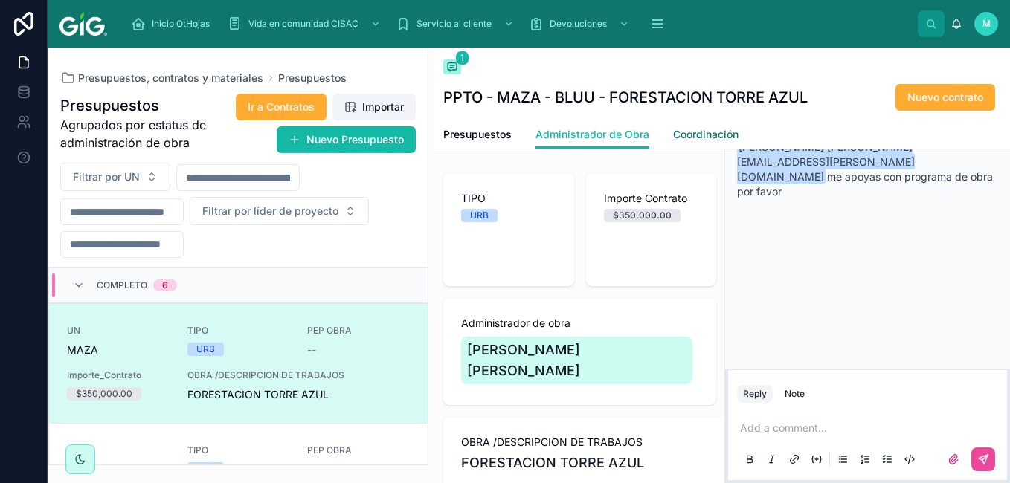
click at [699, 132] on span "Coordinación" at bounding box center [705, 134] width 65 height 15
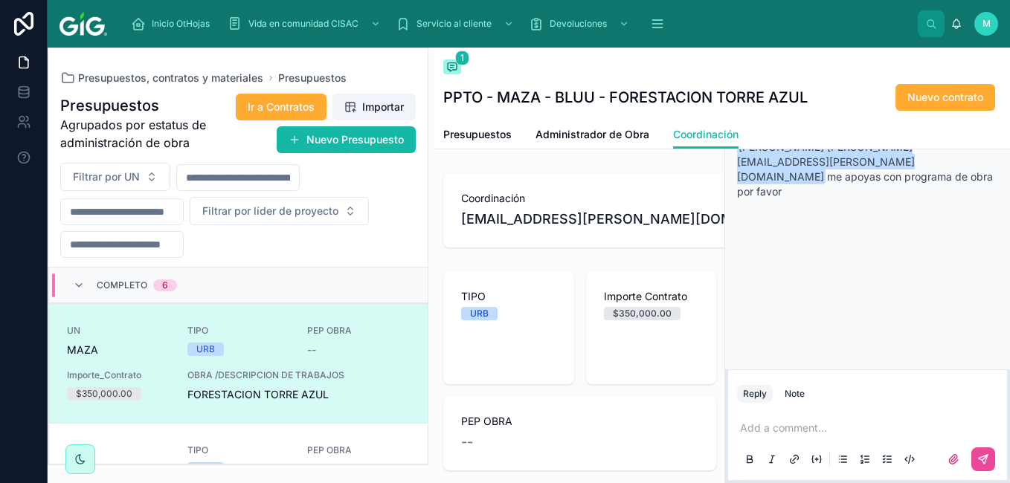
click at [510, 222] on span "[EMAIL_ADDRESS][PERSON_NAME][DOMAIN_NAME]" at bounding box center [722, 219] width 522 height 21
click at [201, 392] on span "FORESTACION TORRE AZUL" at bounding box center [298, 394] width 222 height 15
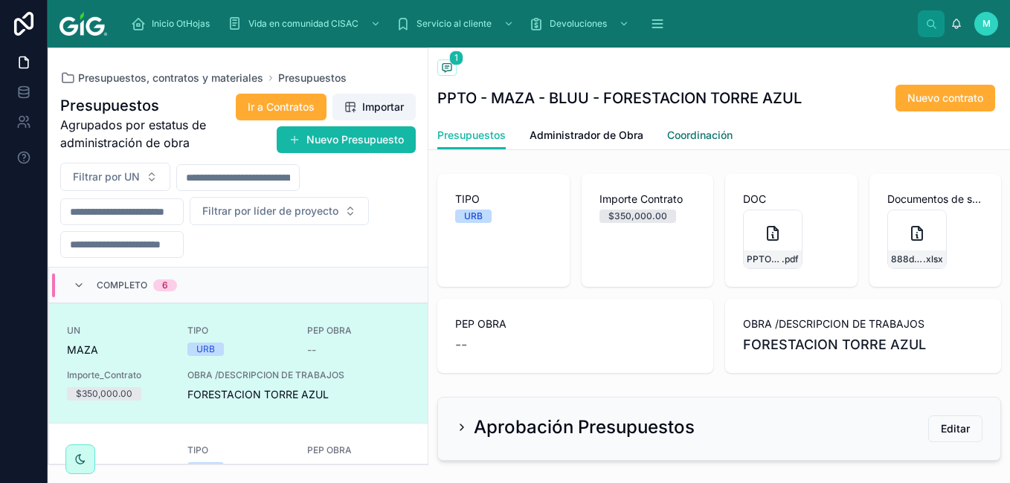
click at [685, 141] on span "Coordinación" at bounding box center [699, 135] width 65 height 15
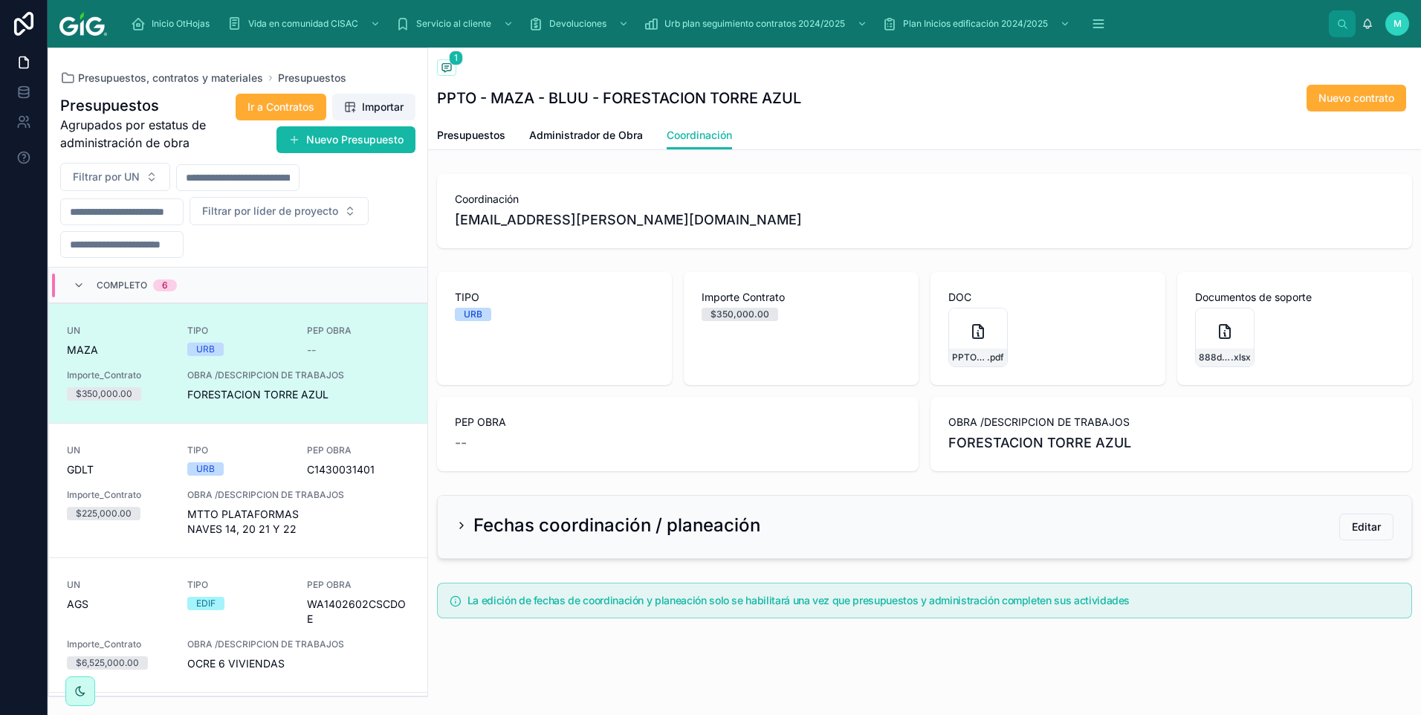
click at [704, 194] on span "Coordinación" at bounding box center [925, 199] width 940 height 15
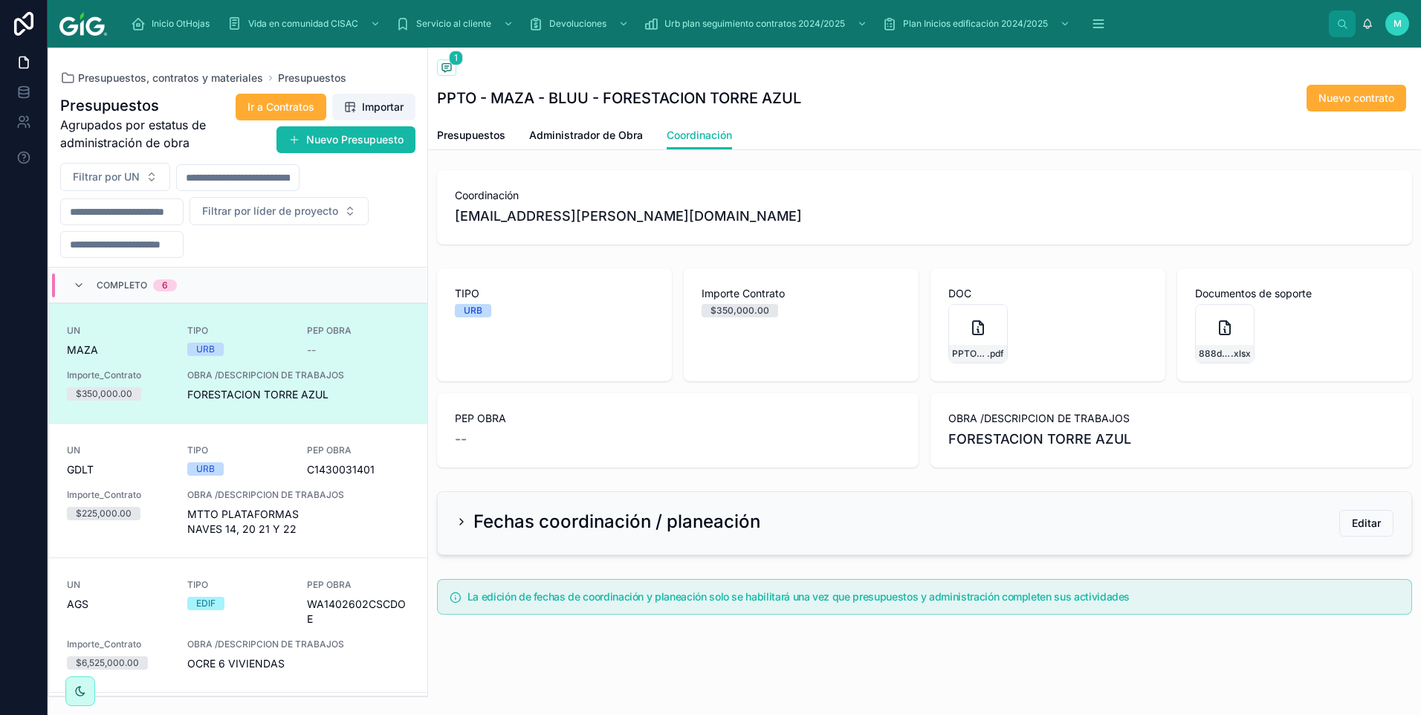
scroll to position [4, 0]
click at [1009, 189] on span "Coordinación" at bounding box center [925, 194] width 940 height 15
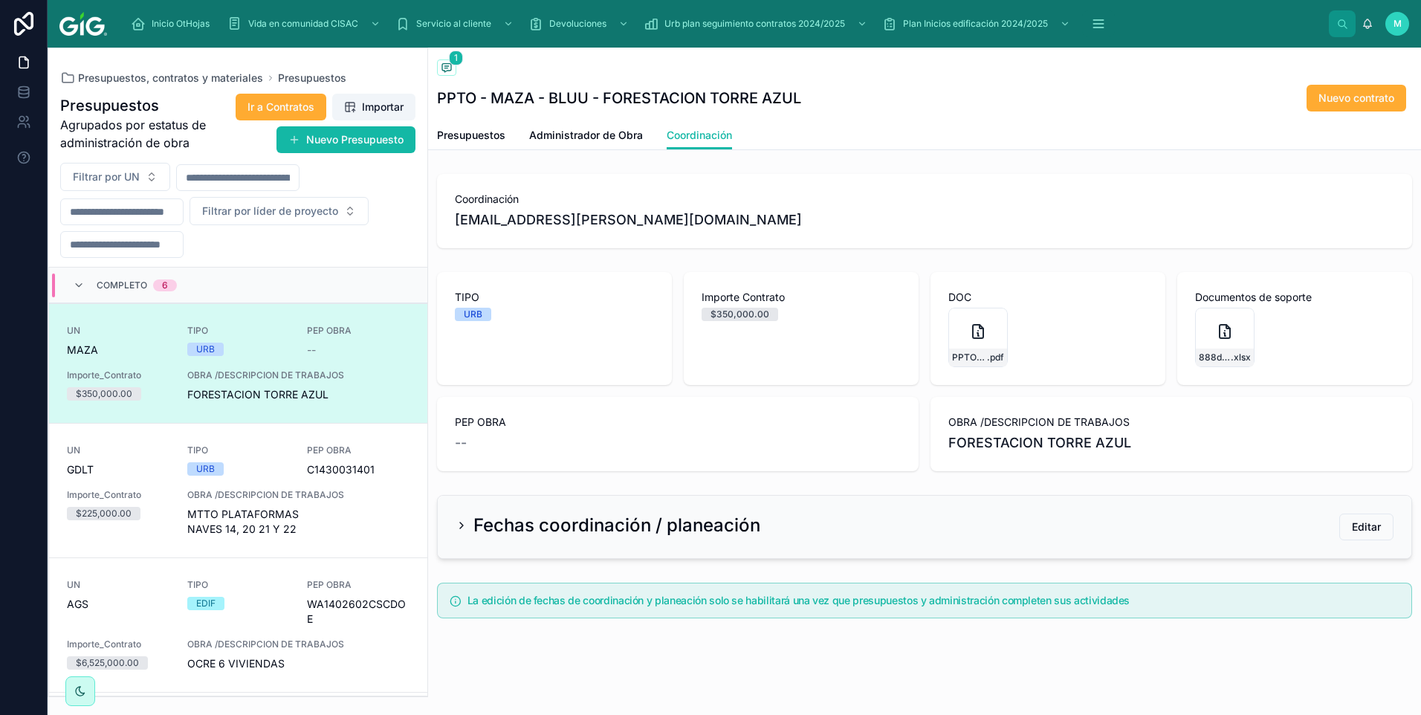
click at [734, 269] on div "TIPO URB Importe Contrato $350,000.00 DOC PPTO---[PERSON_NAME]---BLUU---FORESTA…" at bounding box center [924, 371] width 993 height 211
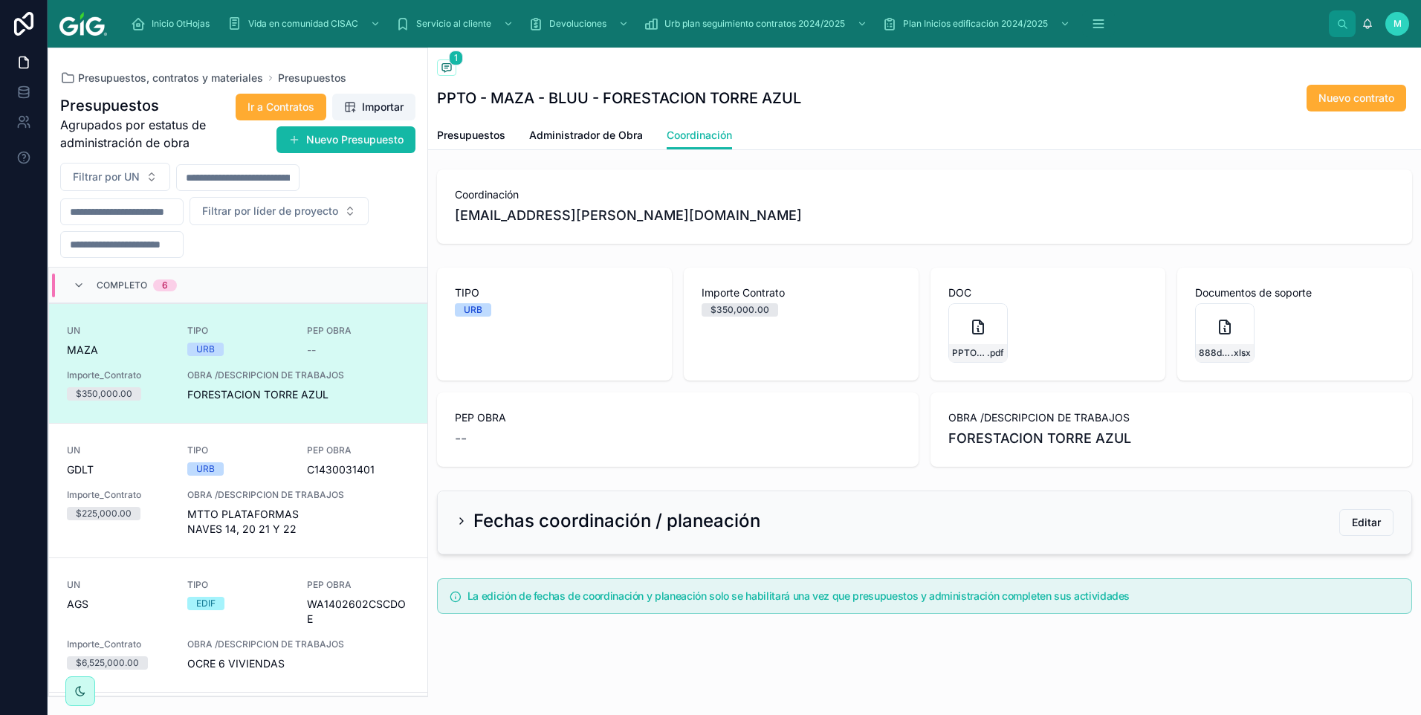
click at [795, 190] on span "Coordinación" at bounding box center [925, 194] width 940 height 15
click at [256, 482] on span "MTTO PLATAFORMAS NAVES 14, 20 21 Y 22" at bounding box center [298, 522] width 222 height 30
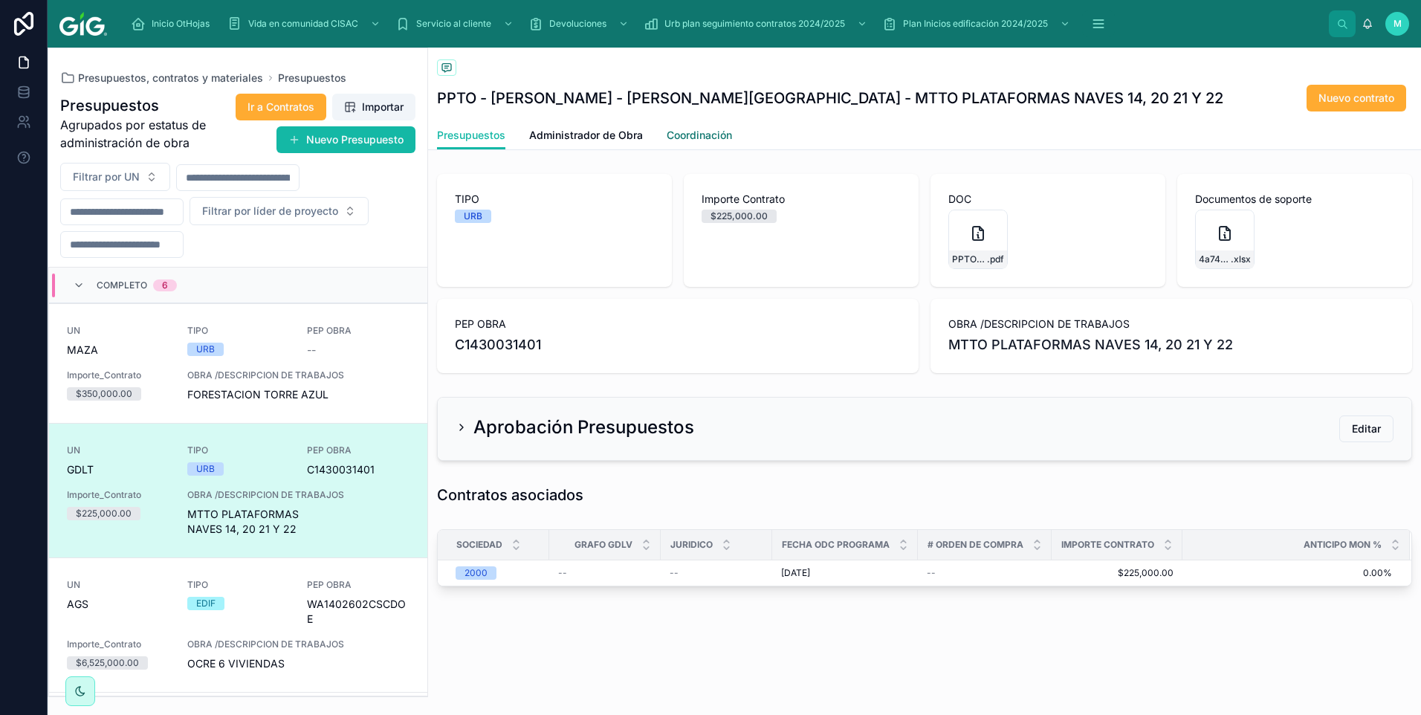
click at [724, 133] on span "Coordinación" at bounding box center [699, 135] width 65 height 15
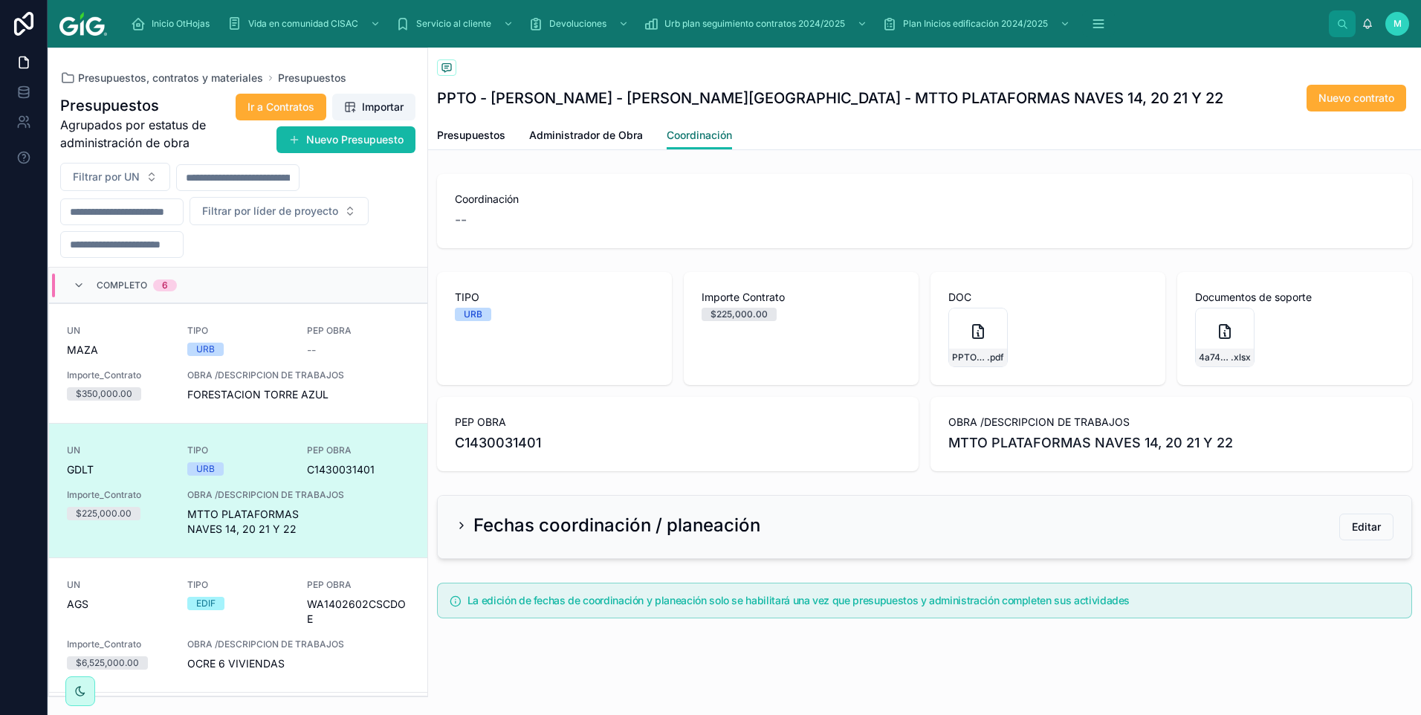
scroll to position [4, 0]
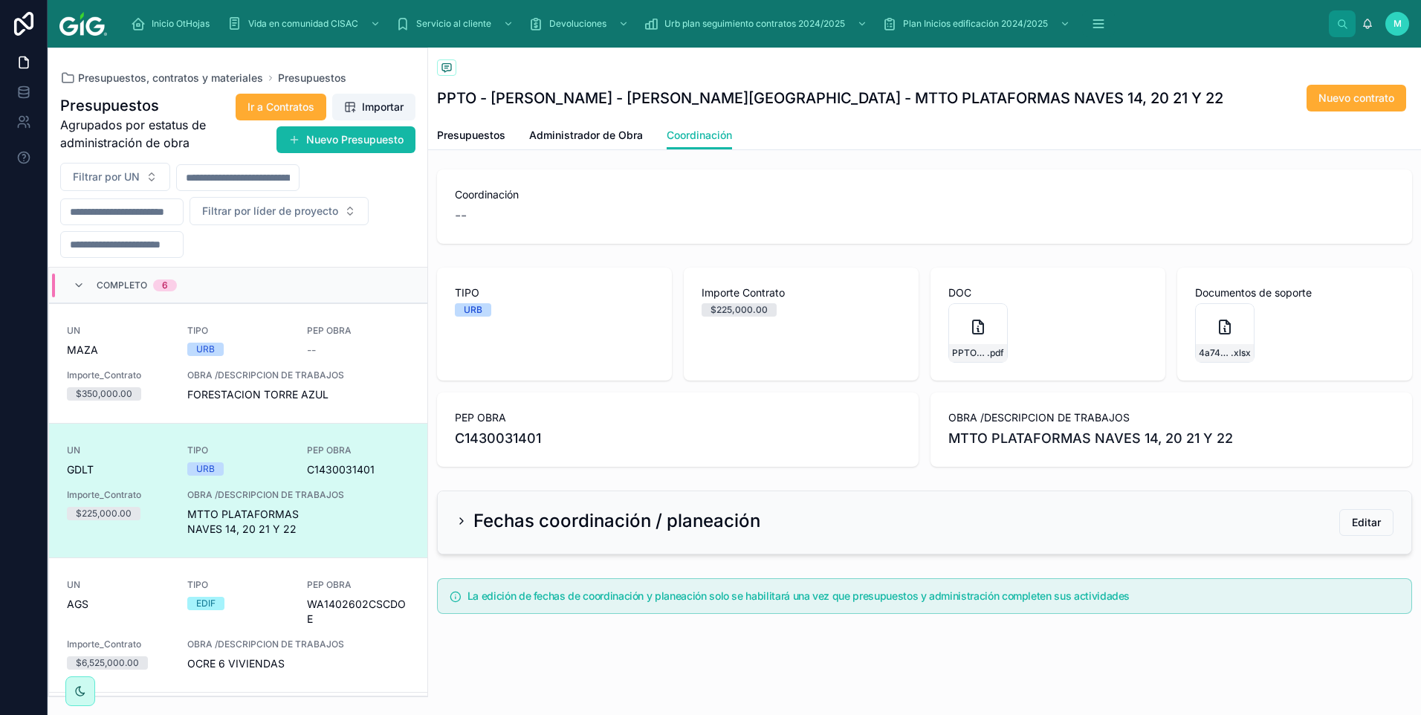
click at [461, 482] on icon at bounding box center [461, 521] width 3 height 6
click at [1009, 482] on span "Editar" at bounding box center [1366, 522] width 29 height 15
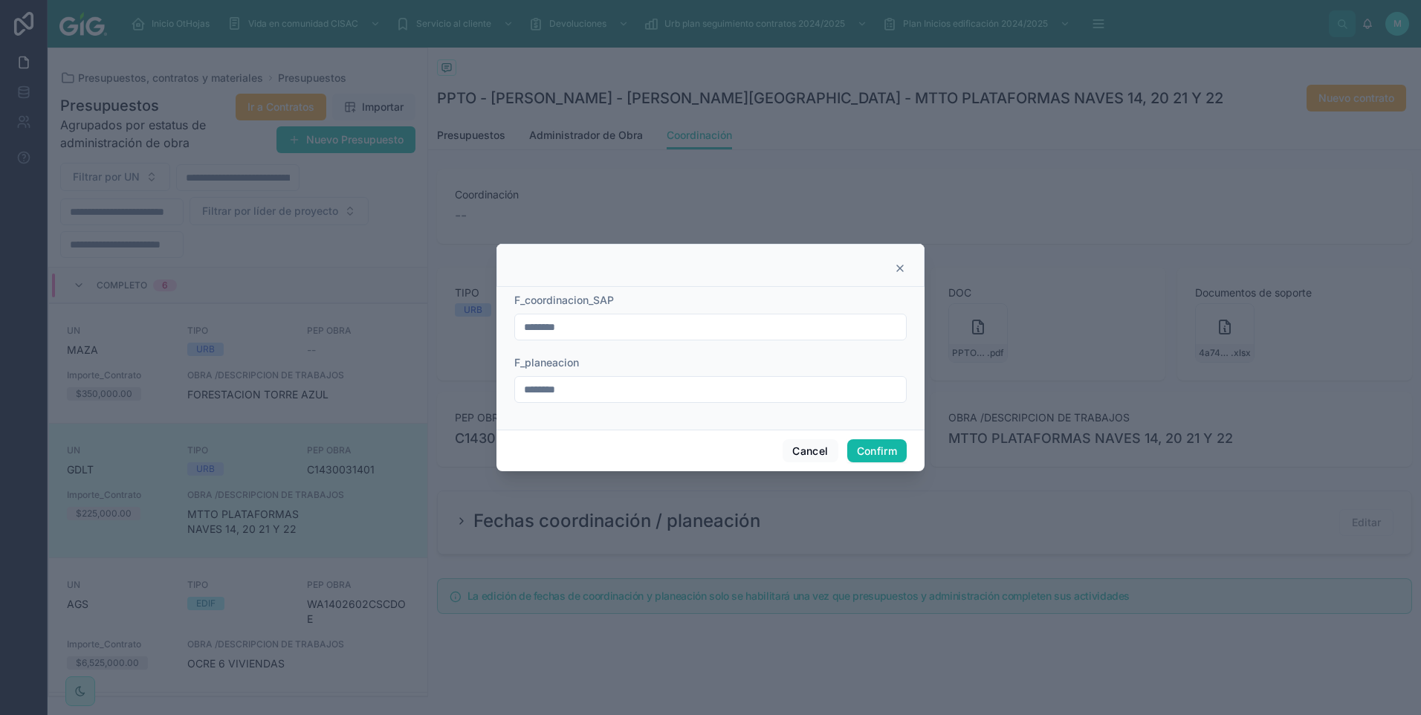
click at [897, 268] on icon at bounding box center [900, 268] width 12 height 12
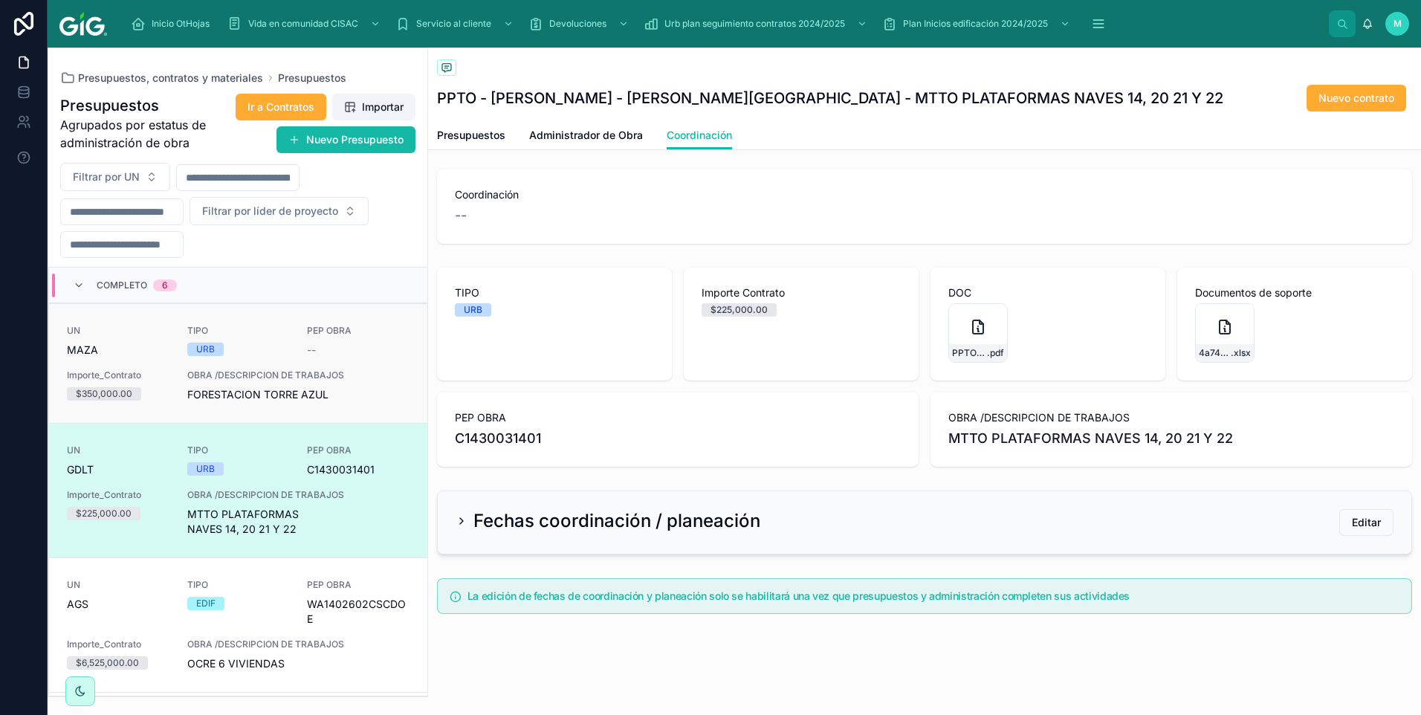
click at [248, 380] on span "OBRA /DESCRIPCION DE TRABAJOS" at bounding box center [298, 375] width 222 height 12
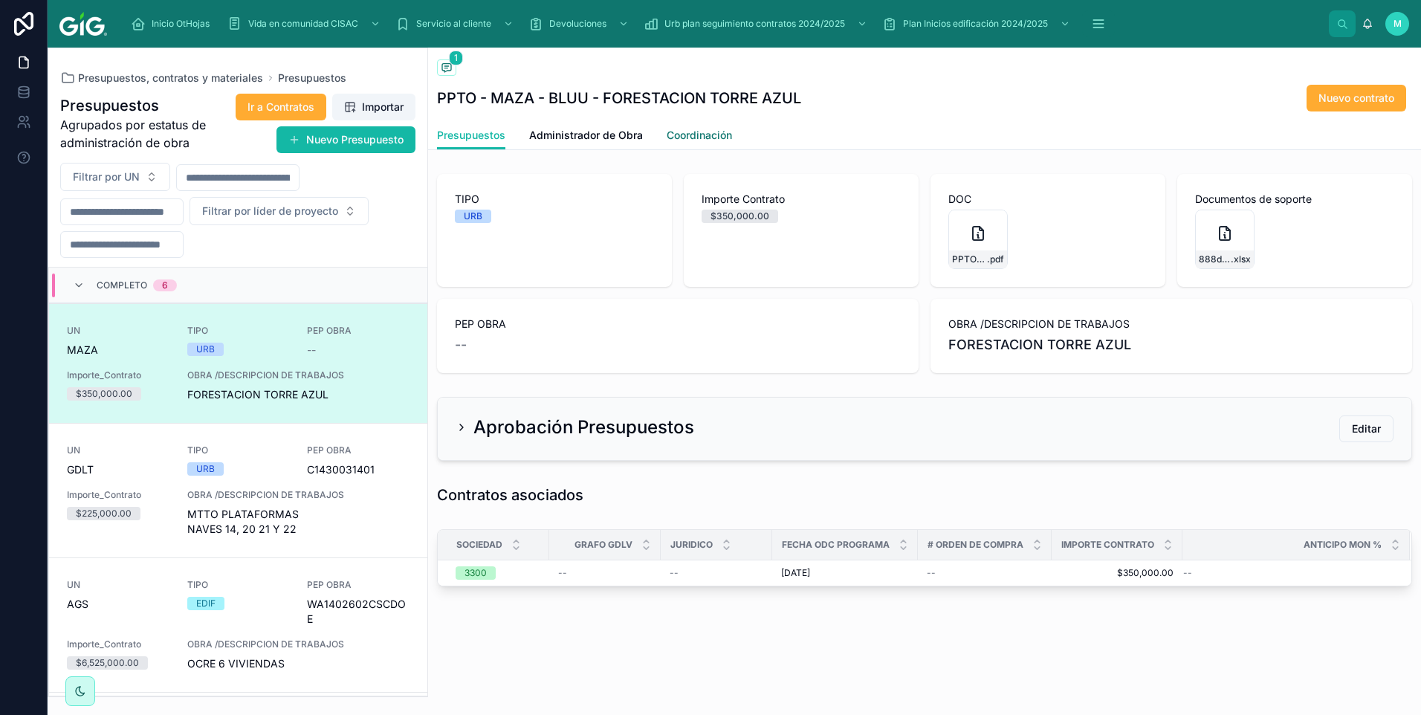
click at [699, 140] on span "Coordinación" at bounding box center [699, 135] width 65 height 15
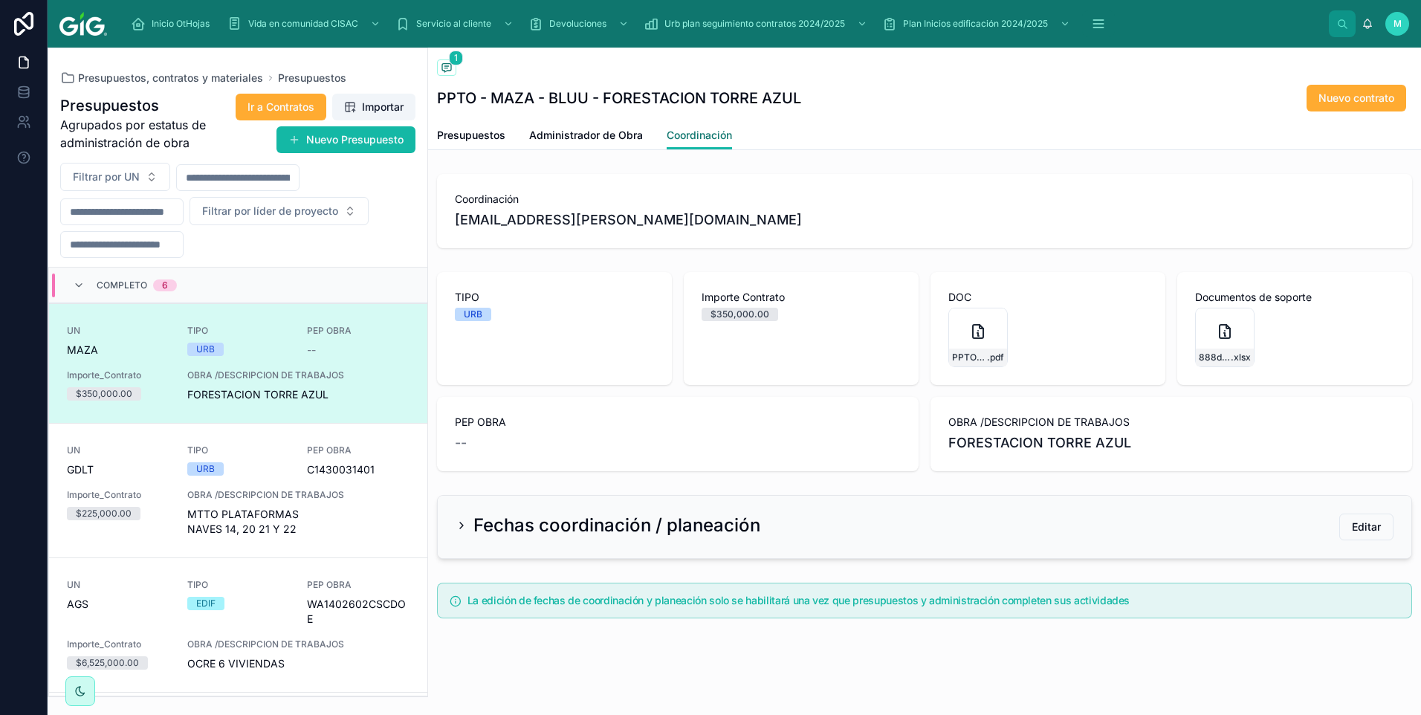
scroll to position [4, 0]
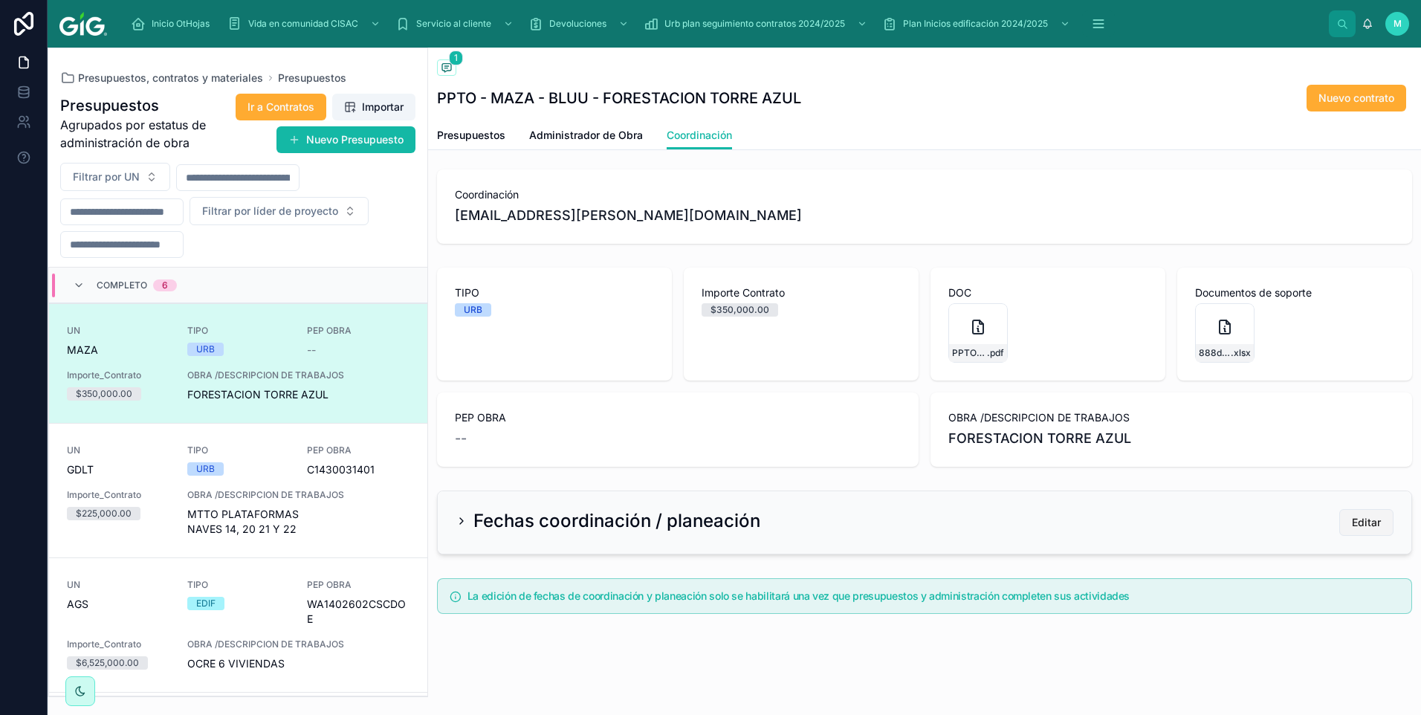
click at [1009, 482] on span "Editar" at bounding box center [1366, 522] width 29 height 15
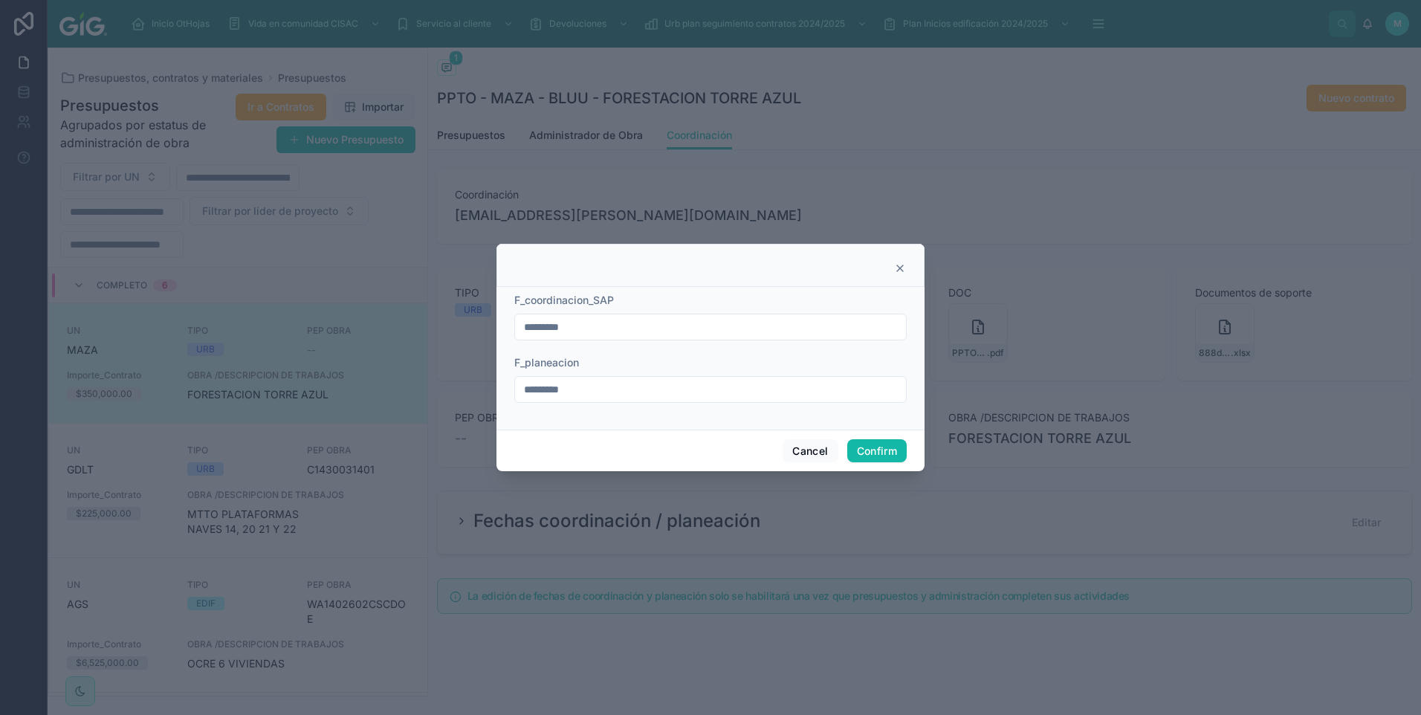
click at [901, 271] on icon at bounding box center [900, 268] width 12 height 12
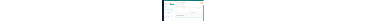
scroll to position [0, 0]
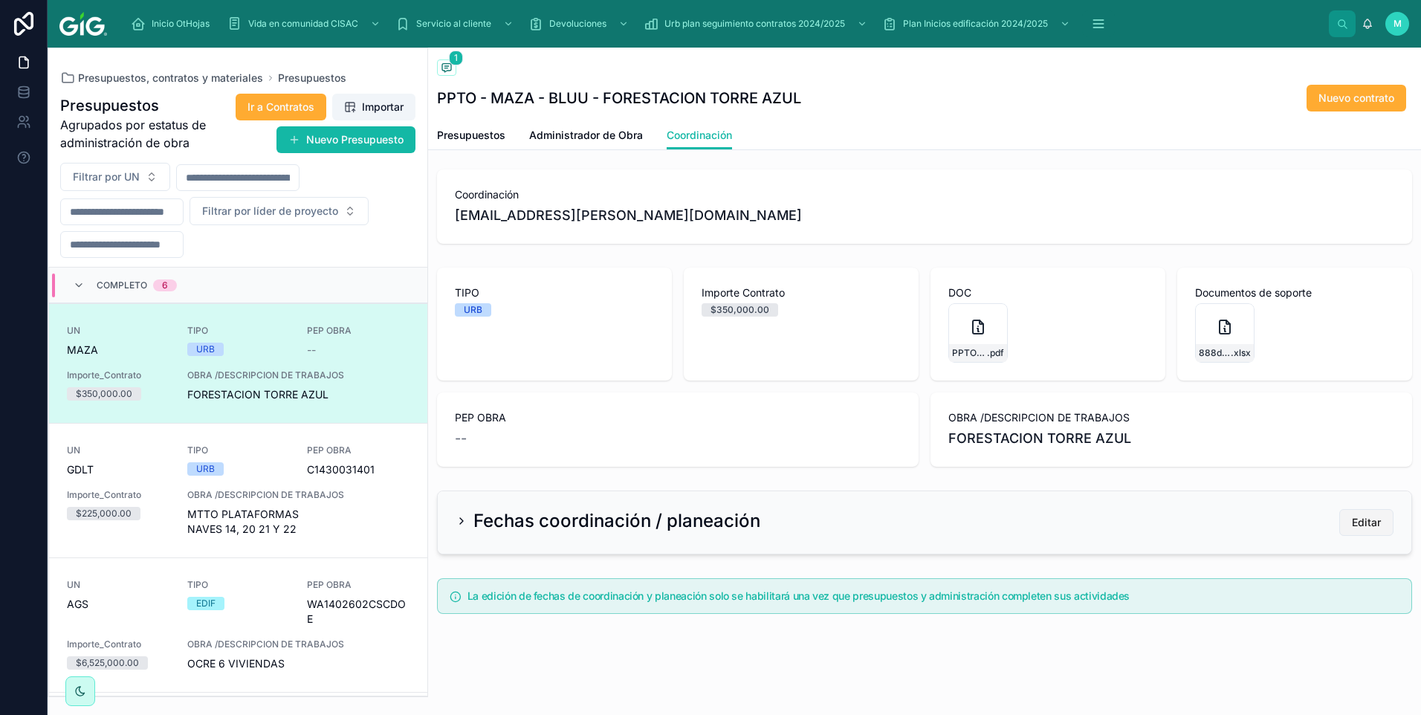
click at [1009, 482] on span "Editar" at bounding box center [1366, 522] width 29 height 15
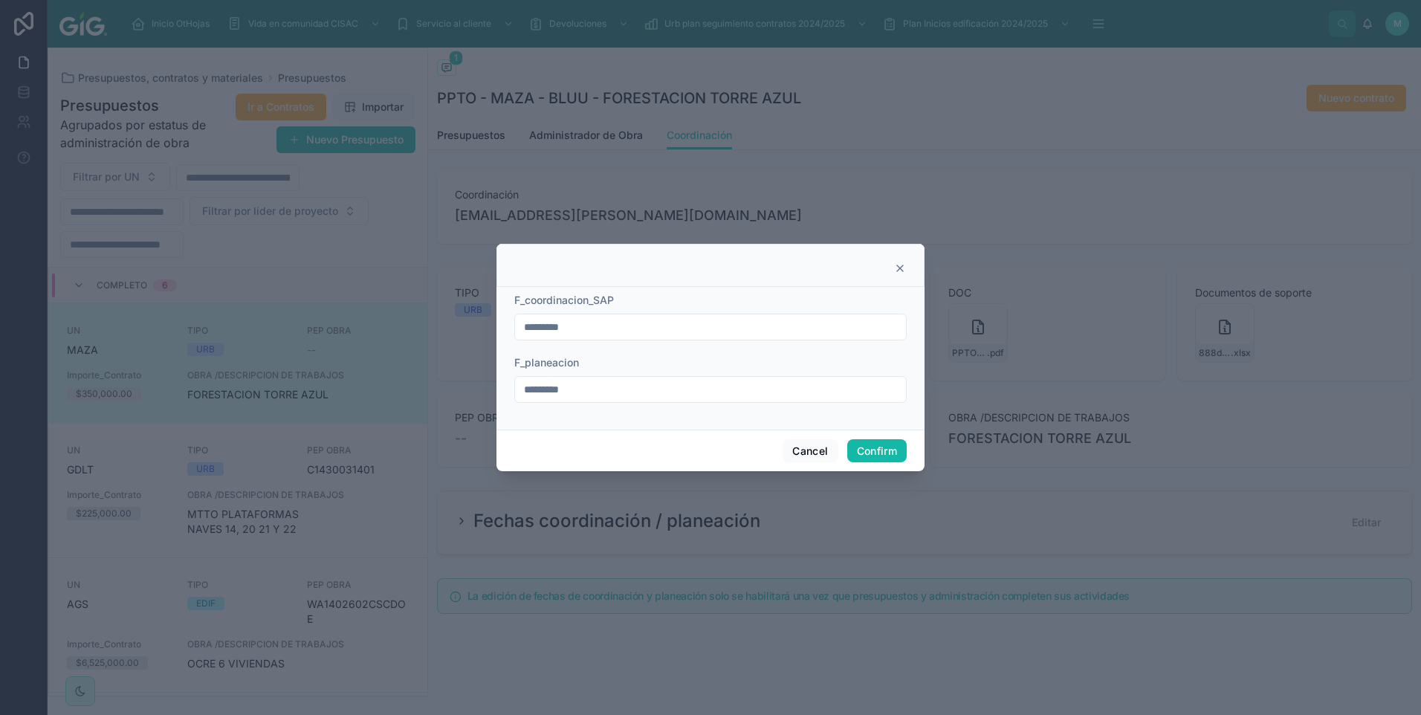
click at [905, 271] on icon at bounding box center [900, 268] width 12 height 12
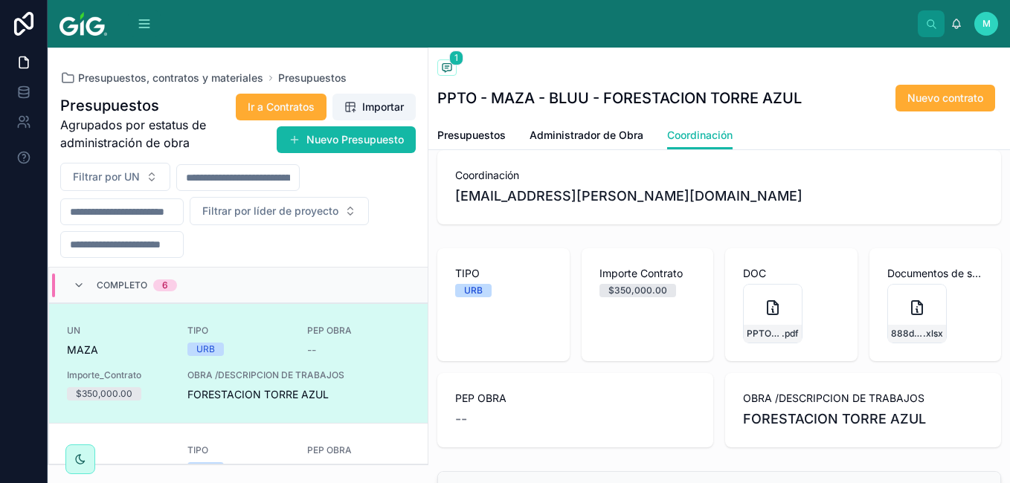
scroll to position [4, 0]
